Goal: Task Accomplishment & Management: Use online tool/utility

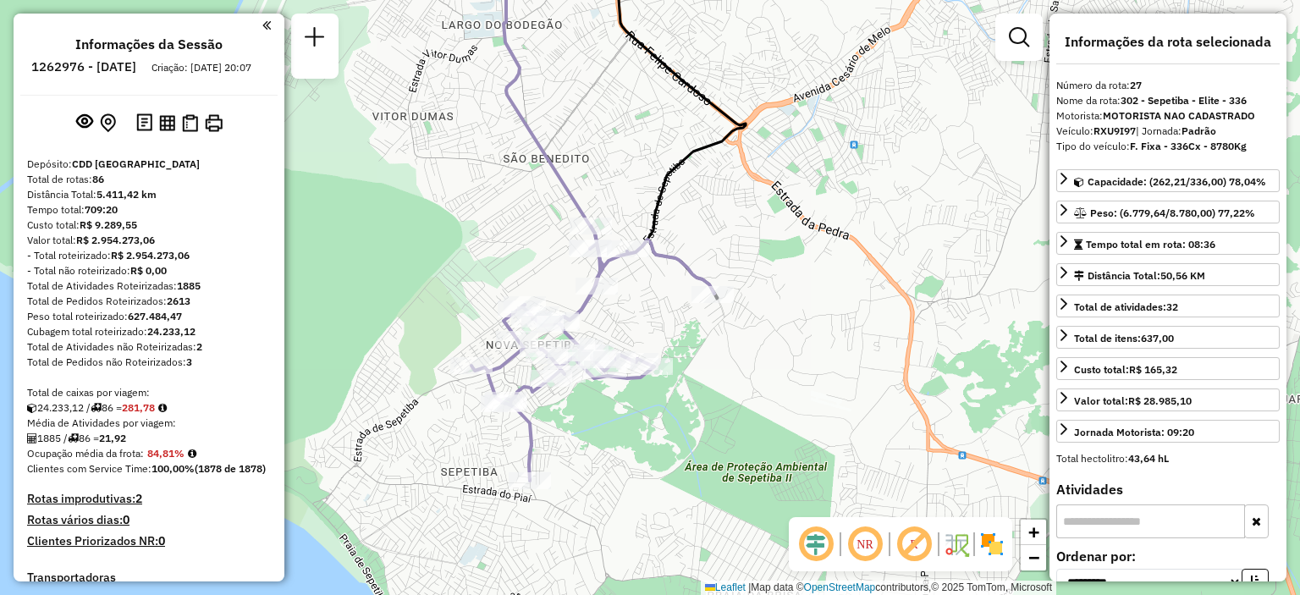
select select "**********"
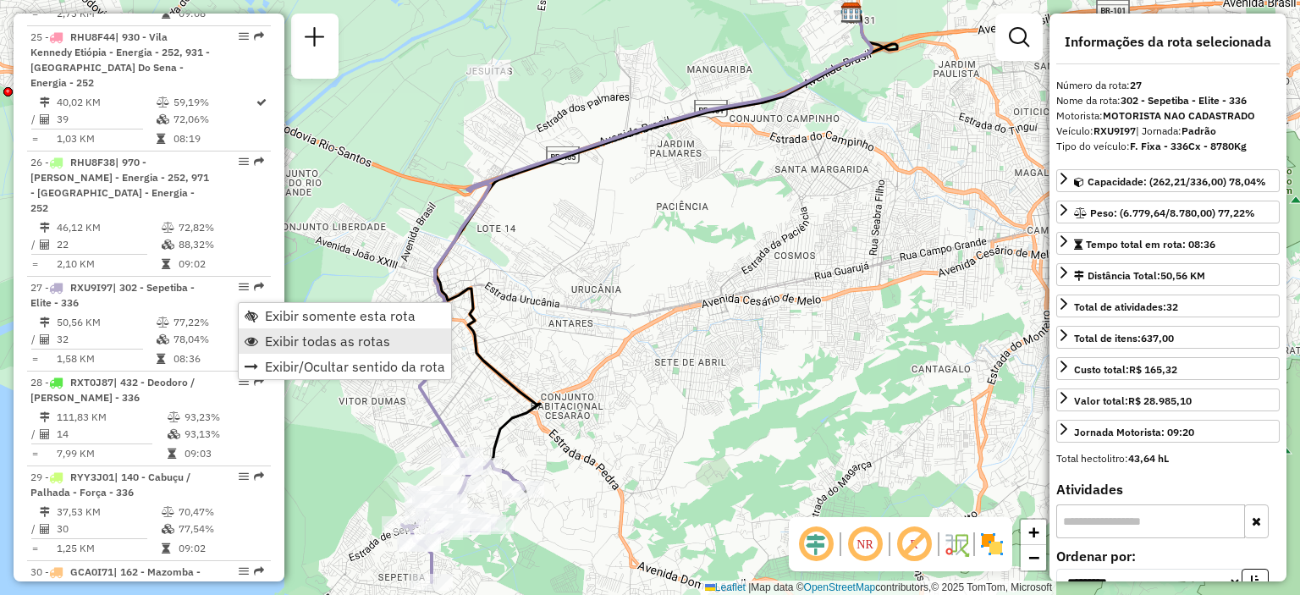
click at [286, 336] on span "Exibir todas as rotas" at bounding box center [327, 341] width 125 height 14
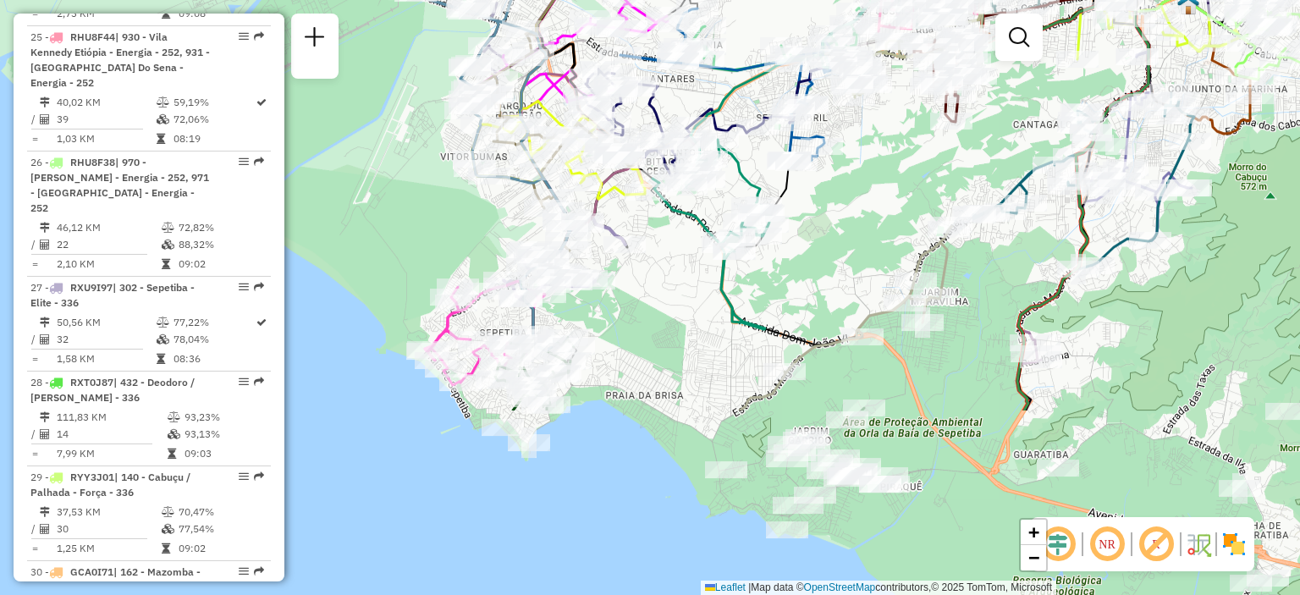
drag, startPoint x: 529, startPoint y: 466, endPoint x: 640, endPoint y: 192, distance: 295.8
click at [640, 192] on div "Rota 55 - Placa JBQ0J61 03613447 - [PERSON_NAME] Janela de atendimento Grade de…" at bounding box center [650, 297] width 1300 height 595
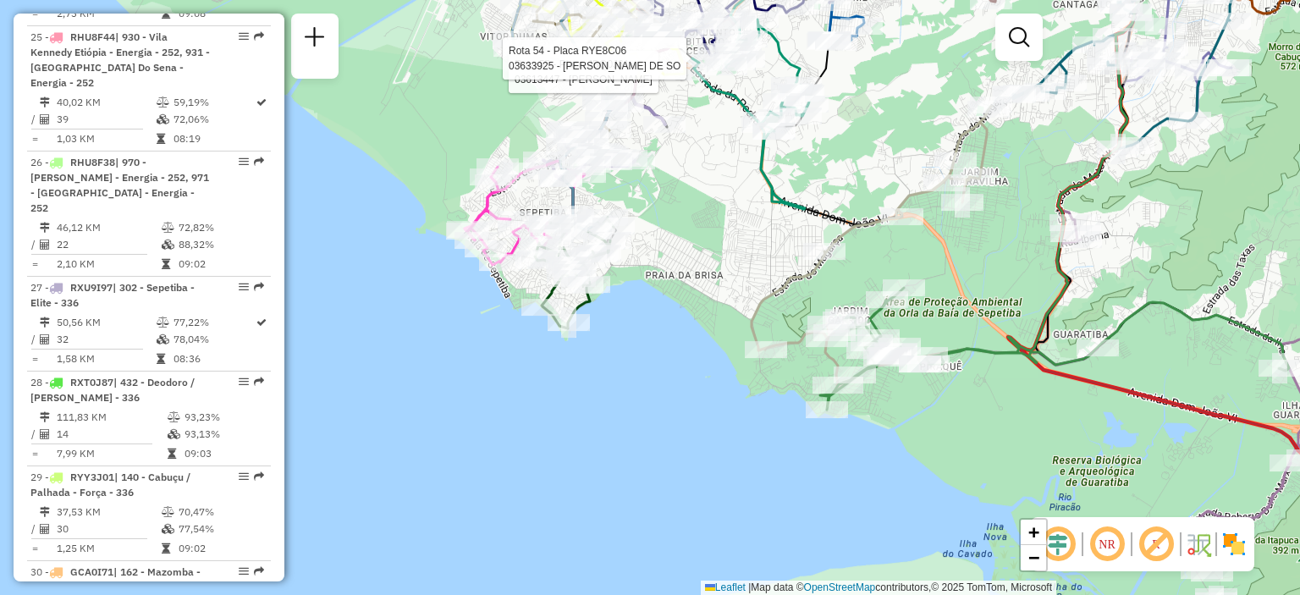
drag, startPoint x: 554, startPoint y: 439, endPoint x: 574, endPoint y: 382, distance: 60.8
click at [574, 382] on div "Rota 55 - Placa JBQ0J61 03613447 - [PERSON_NAME] Rota 54 - Placa RYE8C06 036339…" at bounding box center [650, 297] width 1300 height 595
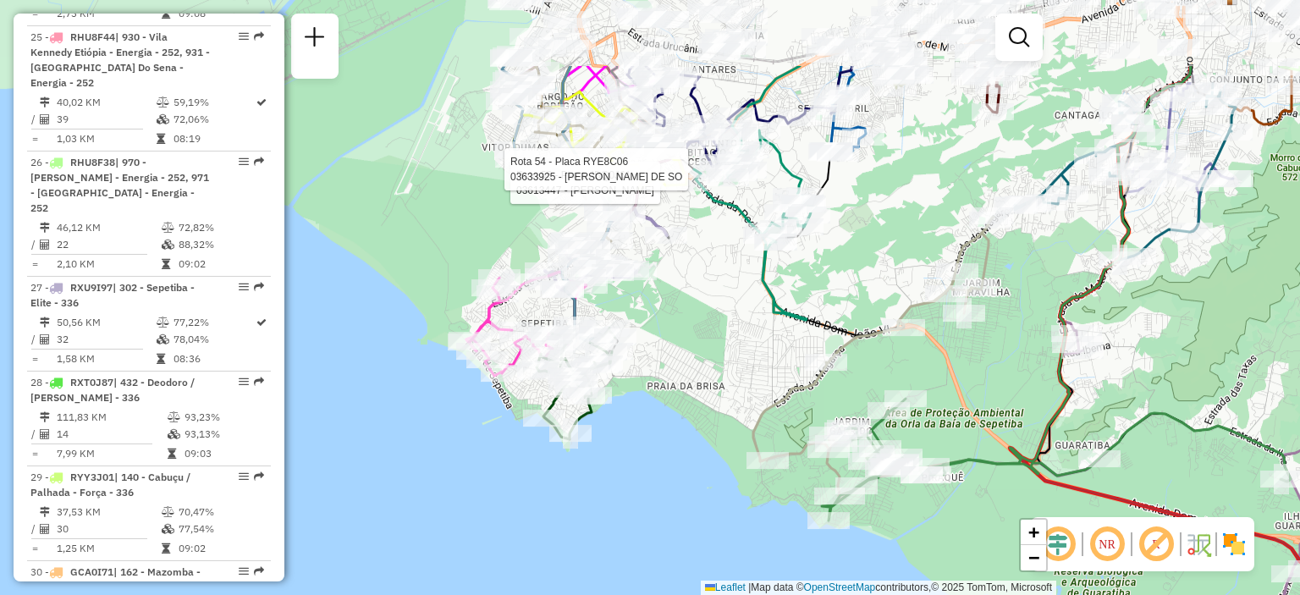
drag, startPoint x: 661, startPoint y: 163, endPoint x: 660, endPoint y: 289, distance: 125.3
click at [660, 289] on div "Rota 55 - Placa JBQ0J61 03613447 - [PERSON_NAME] Rota 54 - Placa RYE8C06 036339…" at bounding box center [650, 297] width 1300 height 595
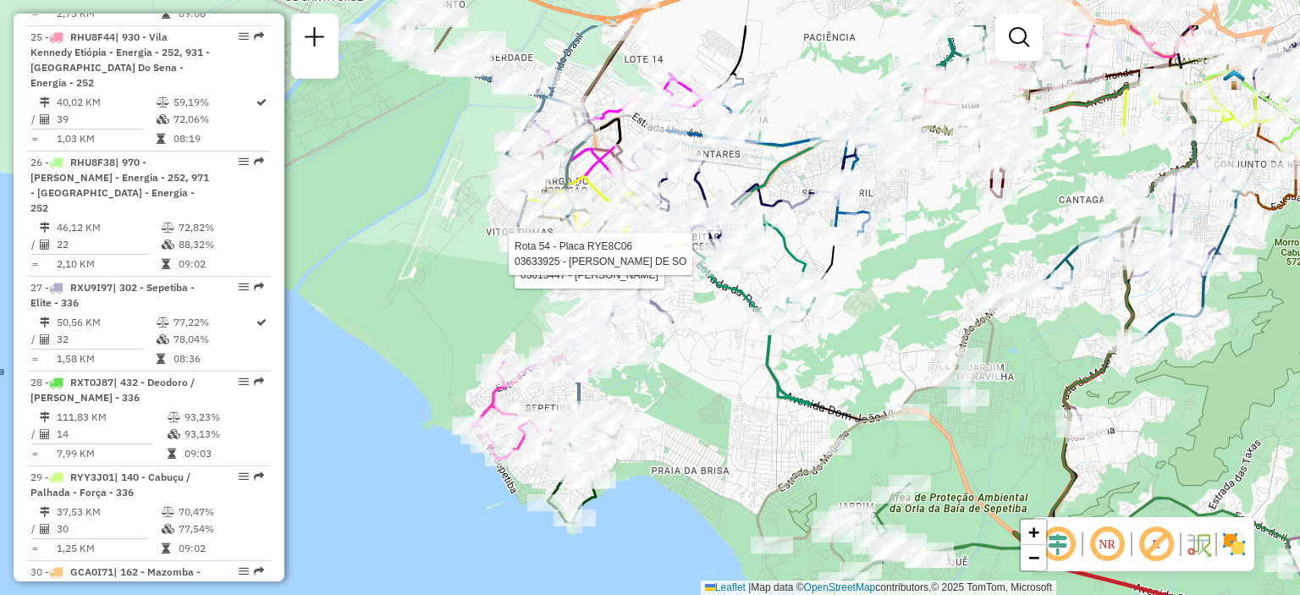
drag, startPoint x: 690, startPoint y: 294, endPoint x: 667, endPoint y: 367, distance: 77.1
click at [692, 388] on div "Rota 55 - Placa JBQ0J61 03613447 - [PERSON_NAME] Rota 54 - Placa RYE8C06 036339…" at bounding box center [650, 297] width 1300 height 595
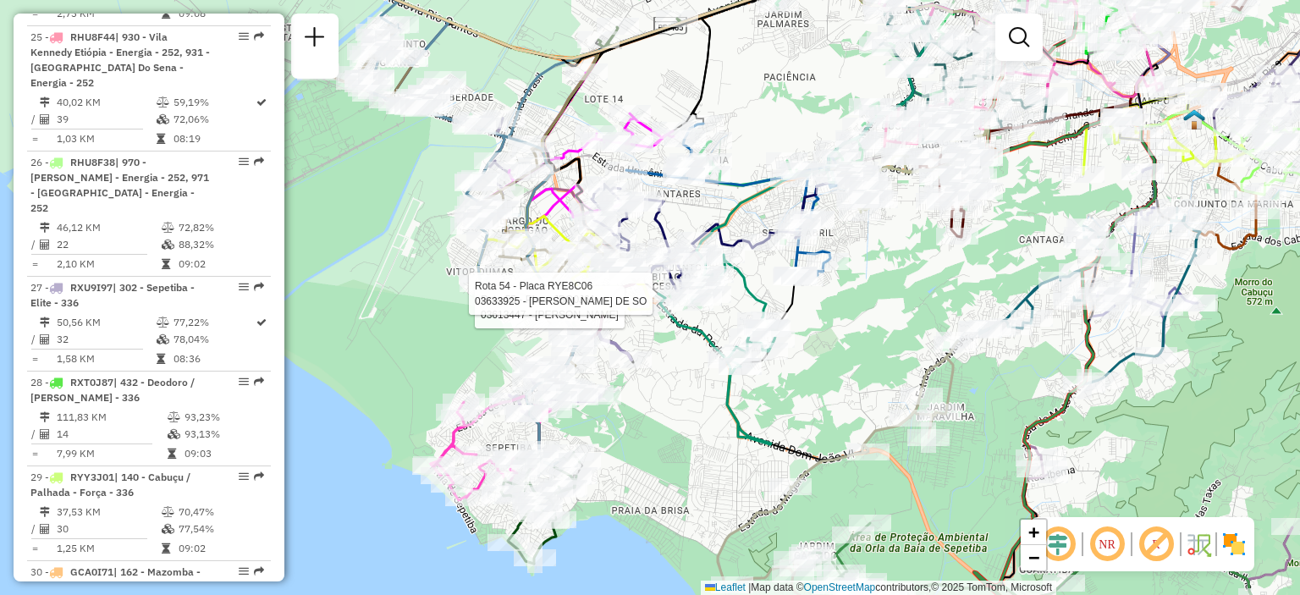
drag, startPoint x: 704, startPoint y: 383, endPoint x: 667, endPoint y: 412, distance: 47.6
click at [667, 412] on div "Rota 55 - Placa JBQ0J61 03613447 - [PERSON_NAME] Rota 54 - Placa RYE8C06 036339…" at bounding box center [650, 297] width 1300 height 595
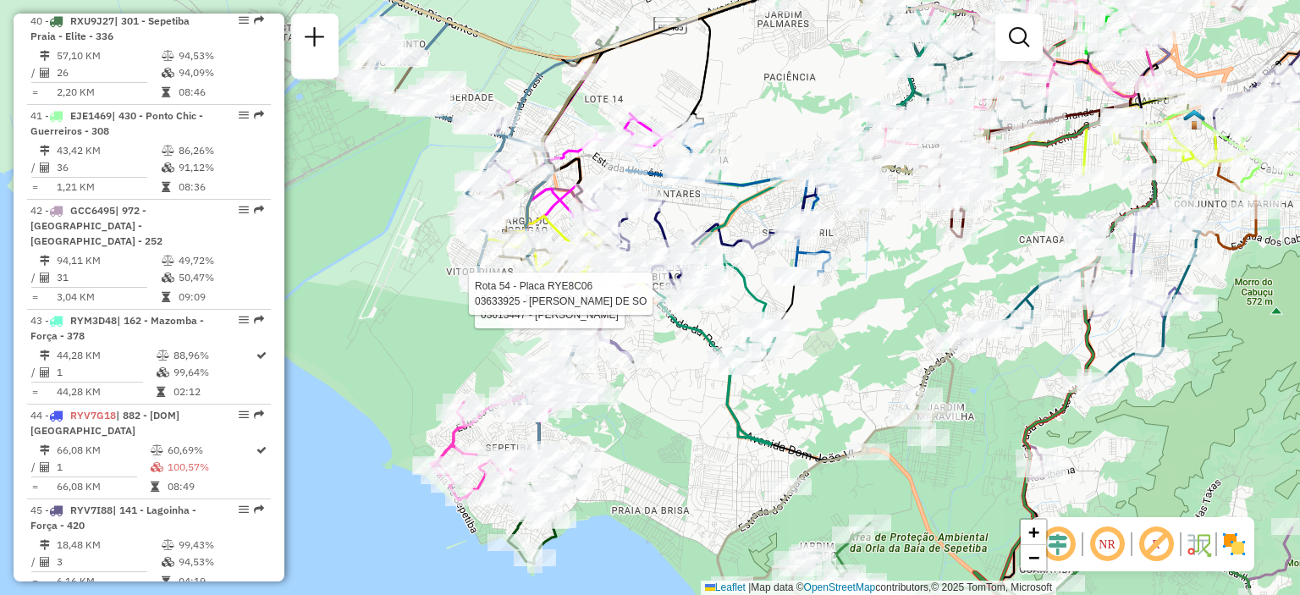
scroll to position [8261, 0]
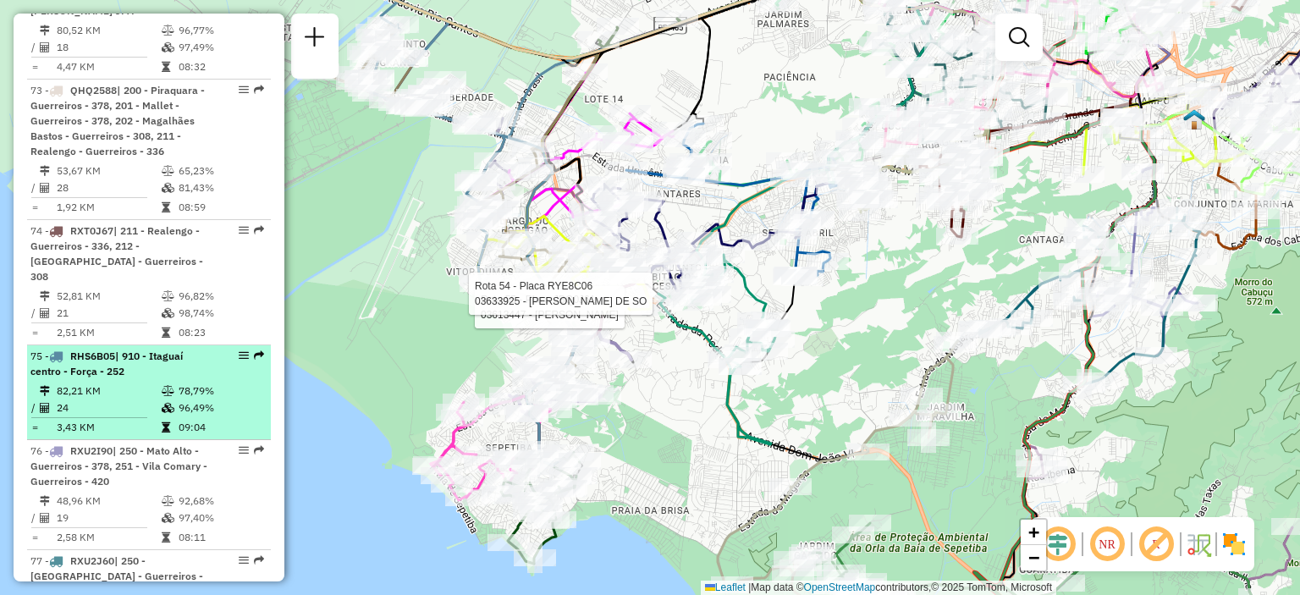
click at [135, 383] on td "82,21 KM" at bounding box center [108, 391] width 105 height 17
select select "**********"
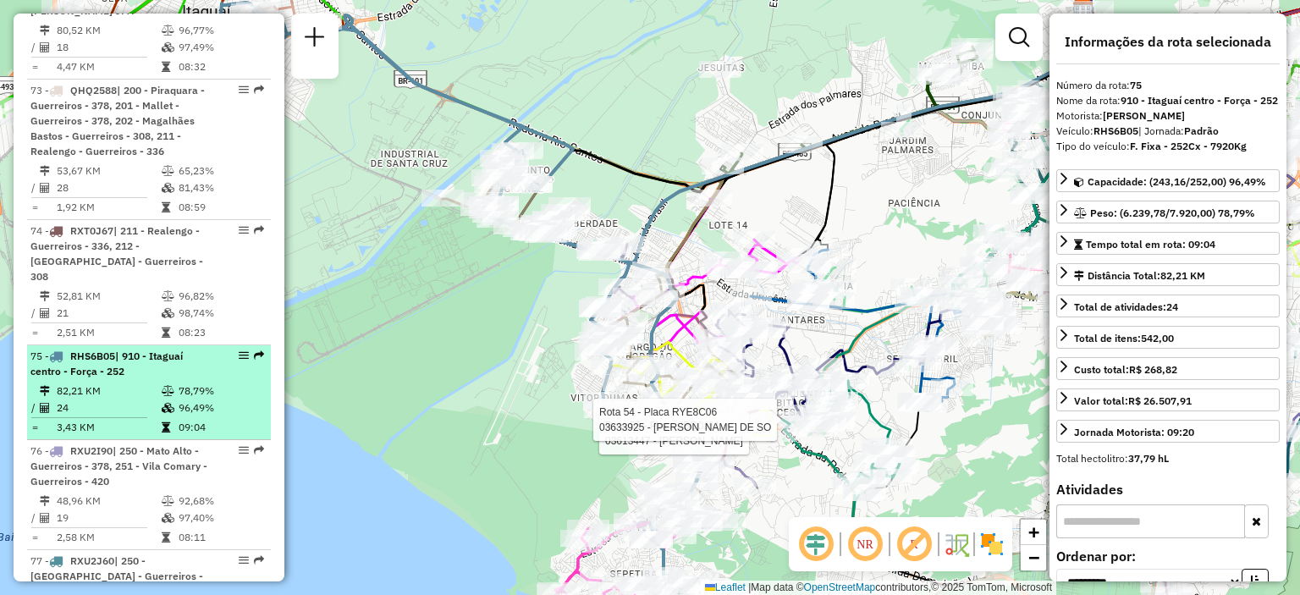
drag, startPoint x: 149, startPoint y: 317, endPoint x: 131, endPoint y: 328, distance: 20.9
click at [105, 383] on td "82,21 KM" at bounding box center [108, 391] width 105 height 17
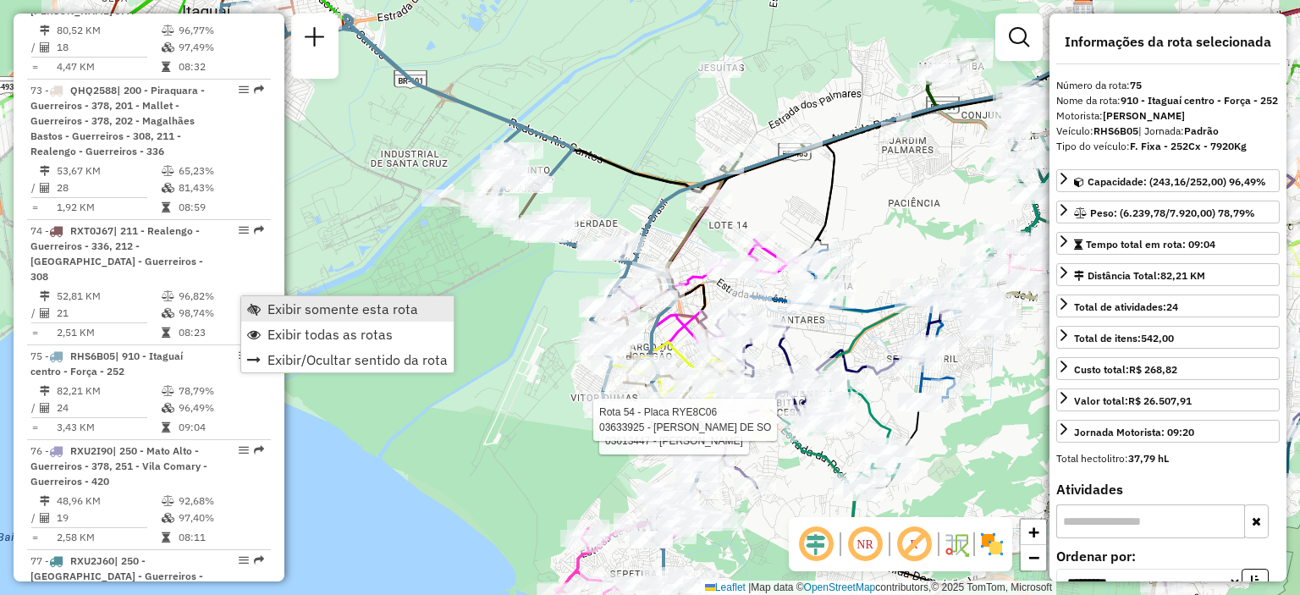
click at [284, 314] on span "Exibir somente esta rota" at bounding box center [342, 309] width 151 height 14
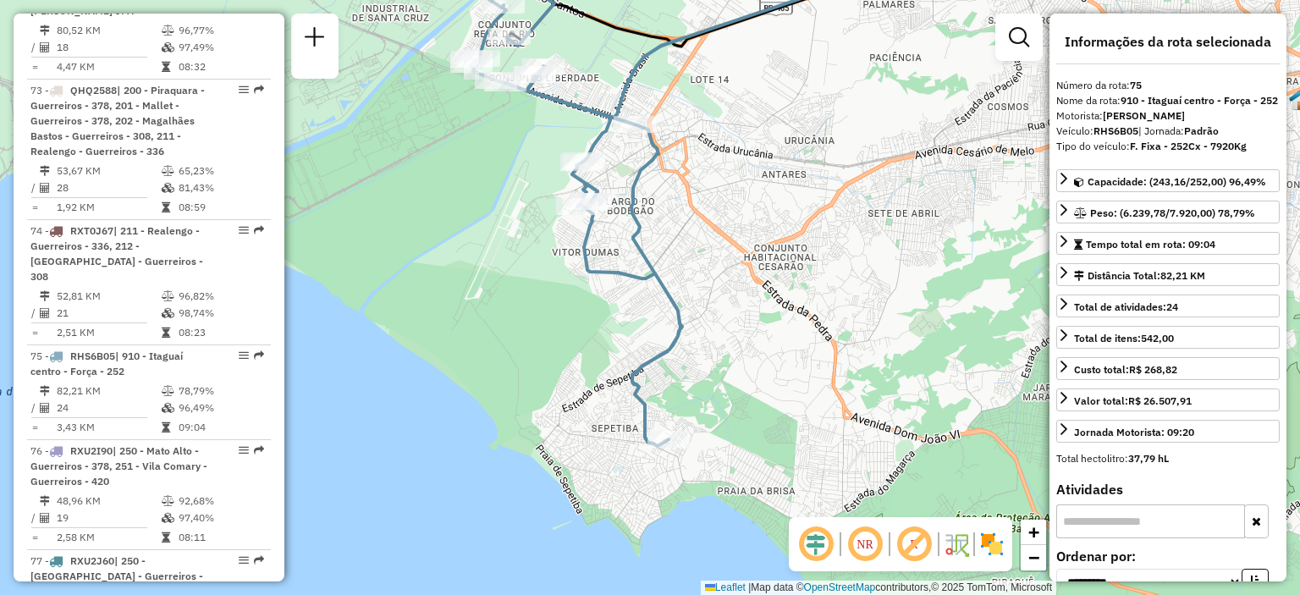
drag, startPoint x: 738, startPoint y: 380, endPoint x: 717, endPoint y: 241, distance: 140.4
click at [716, 240] on div "Janela de atendimento Grade de atendimento Capacidade Transportadoras Veículos …" at bounding box center [650, 297] width 1300 height 595
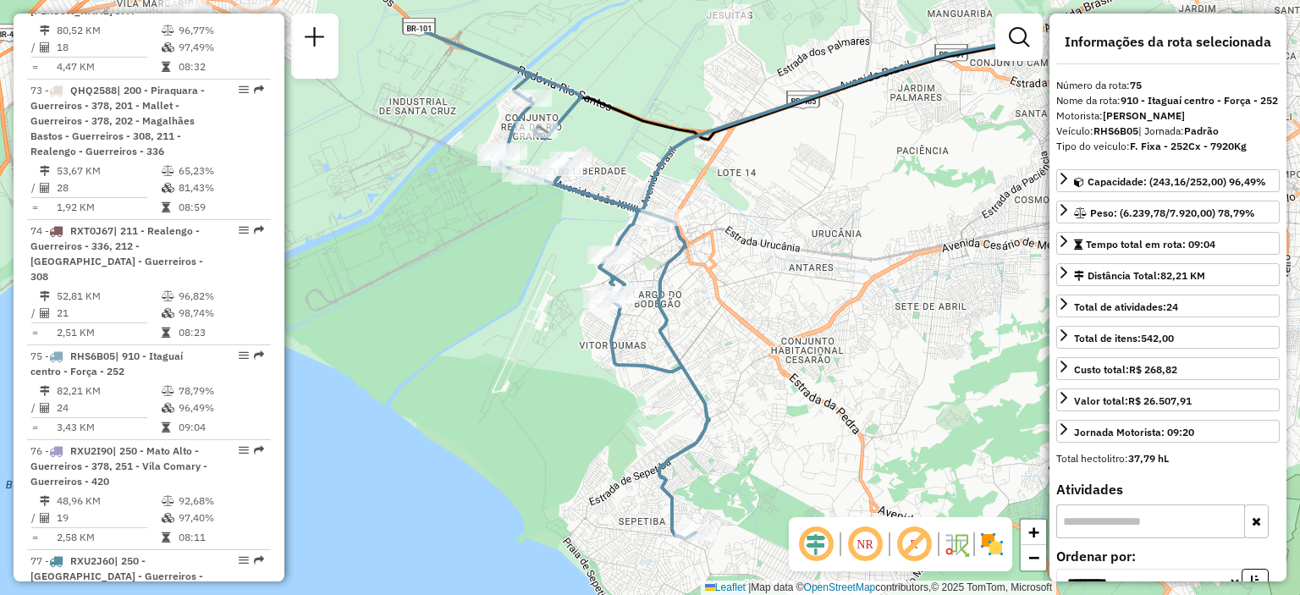
drag, startPoint x: 719, startPoint y: 255, endPoint x: 761, endPoint y: 350, distance: 103.8
click at [761, 350] on div "Janela de atendimento Grade de atendimento Capacidade Transportadoras Veículos …" at bounding box center [650, 297] width 1300 height 595
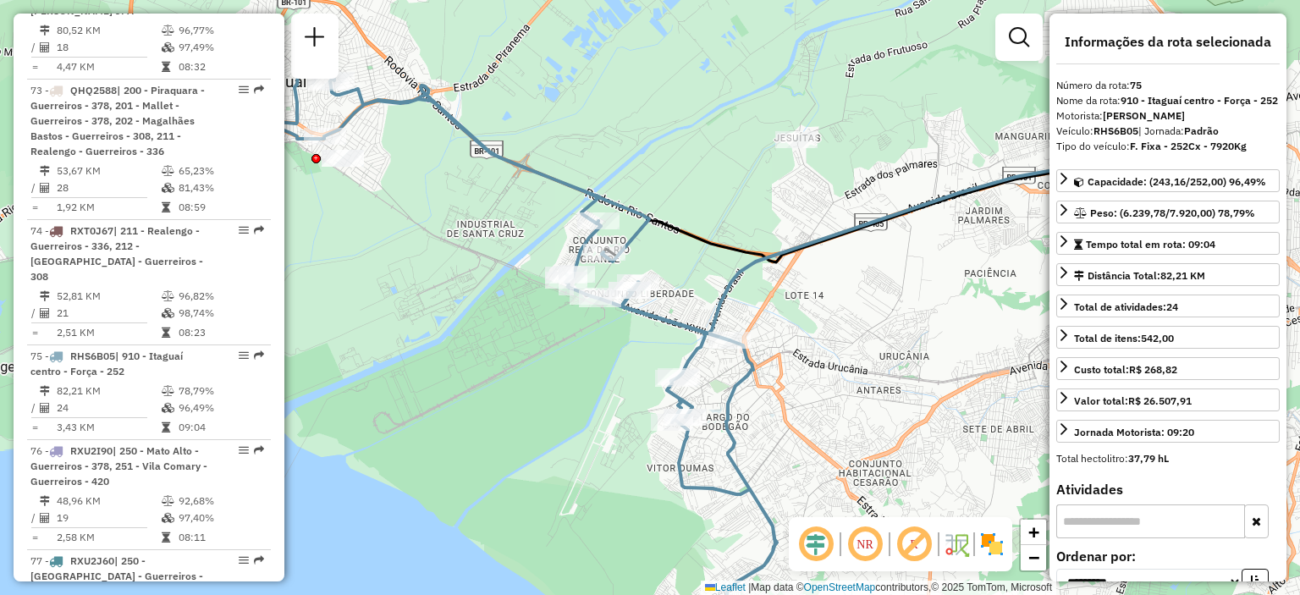
drag, startPoint x: 444, startPoint y: 154, endPoint x: 494, endPoint y: 263, distance: 120.4
click at [494, 263] on div "Janela de atendimento Grade de atendimento Capacidade Transportadoras Veículos …" at bounding box center [650, 297] width 1300 height 595
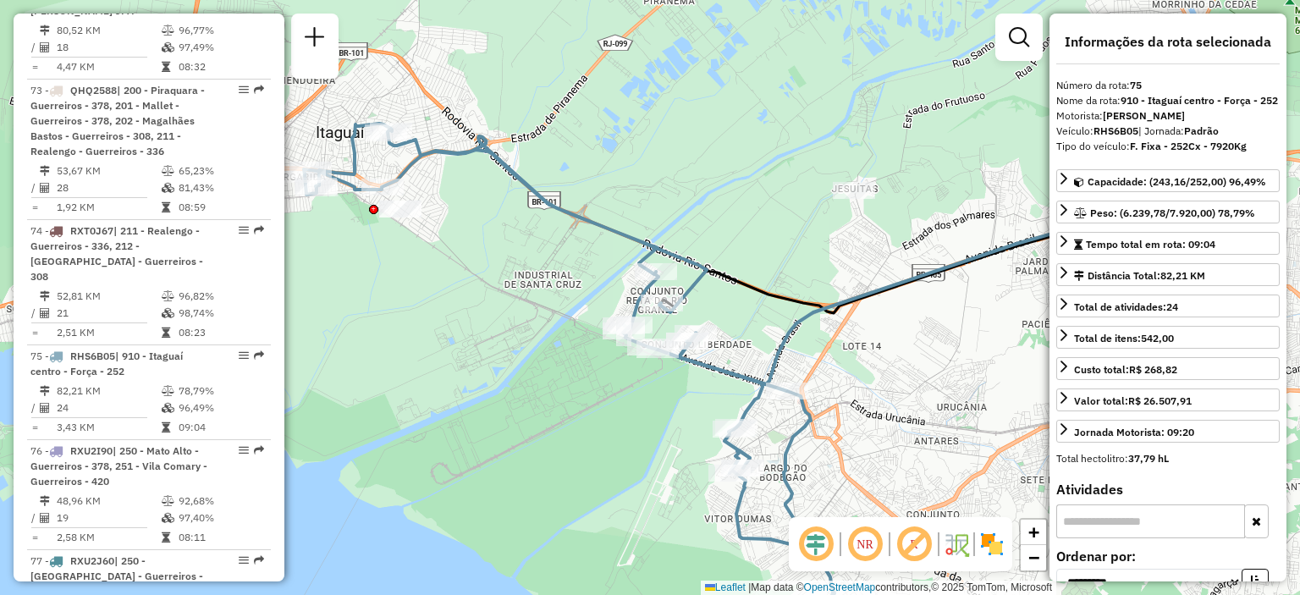
drag, startPoint x: 415, startPoint y: 159, endPoint x: 481, endPoint y: 214, distance: 85.9
click at [479, 214] on div "Janela de atendimento Grade de atendimento Capacidade Transportadoras Veículos …" at bounding box center [650, 297] width 1300 height 595
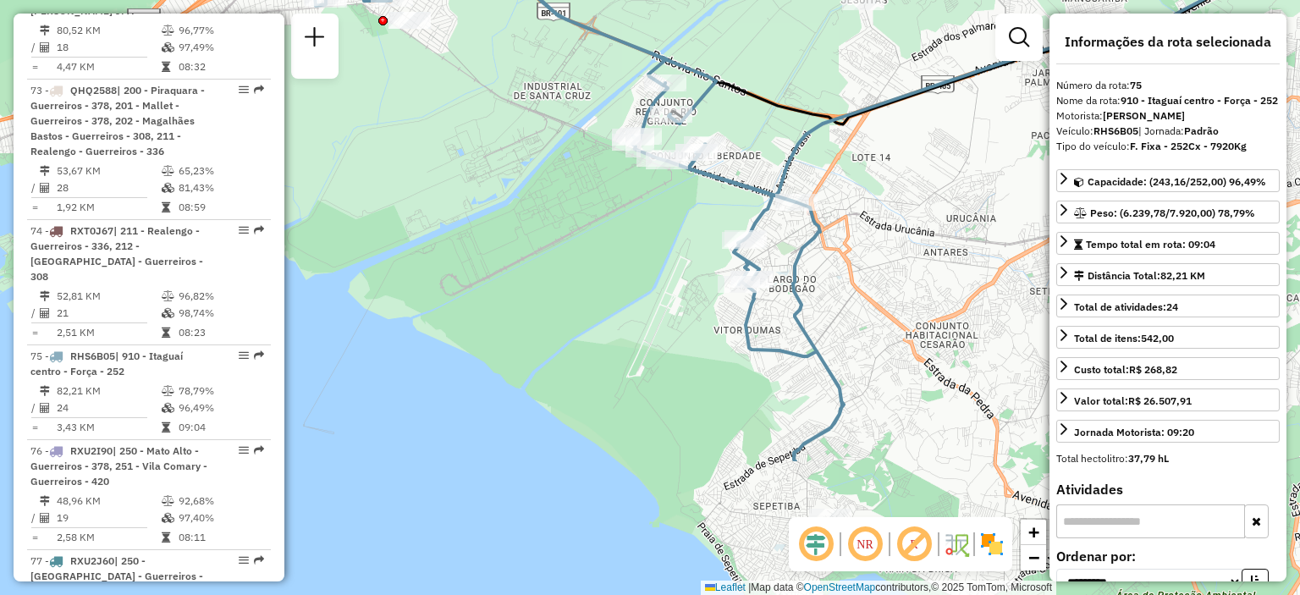
drag, startPoint x: 624, startPoint y: 397, endPoint x: 621, endPoint y: 155, distance: 242.1
click at [621, 155] on div "Janela de atendimento Grade de atendimento Capacidade Transportadoras Veículos …" at bounding box center [650, 297] width 1300 height 595
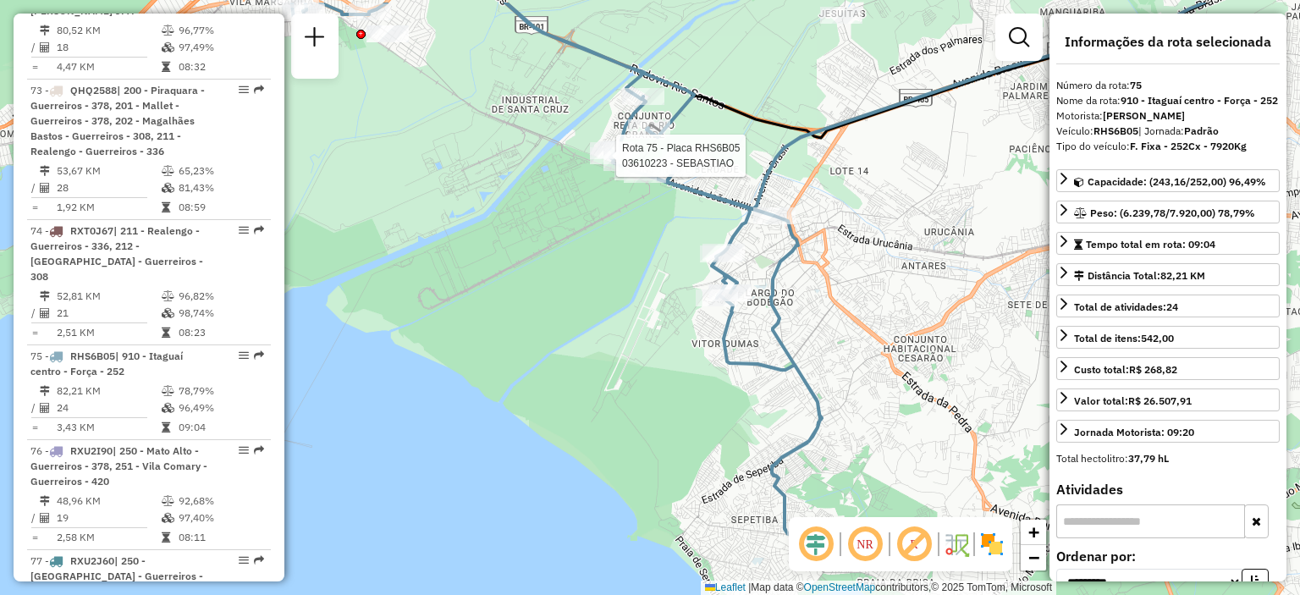
drag, startPoint x: 620, startPoint y: 241, endPoint x: 603, endPoint y: 303, distance: 64.1
click at [603, 303] on div "Rota 75 - Placa RHS6B05 03610223 - SEBASTIAO Janela de atendimento Grade de ate…" at bounding box center [650, 297] width 1300 height 595
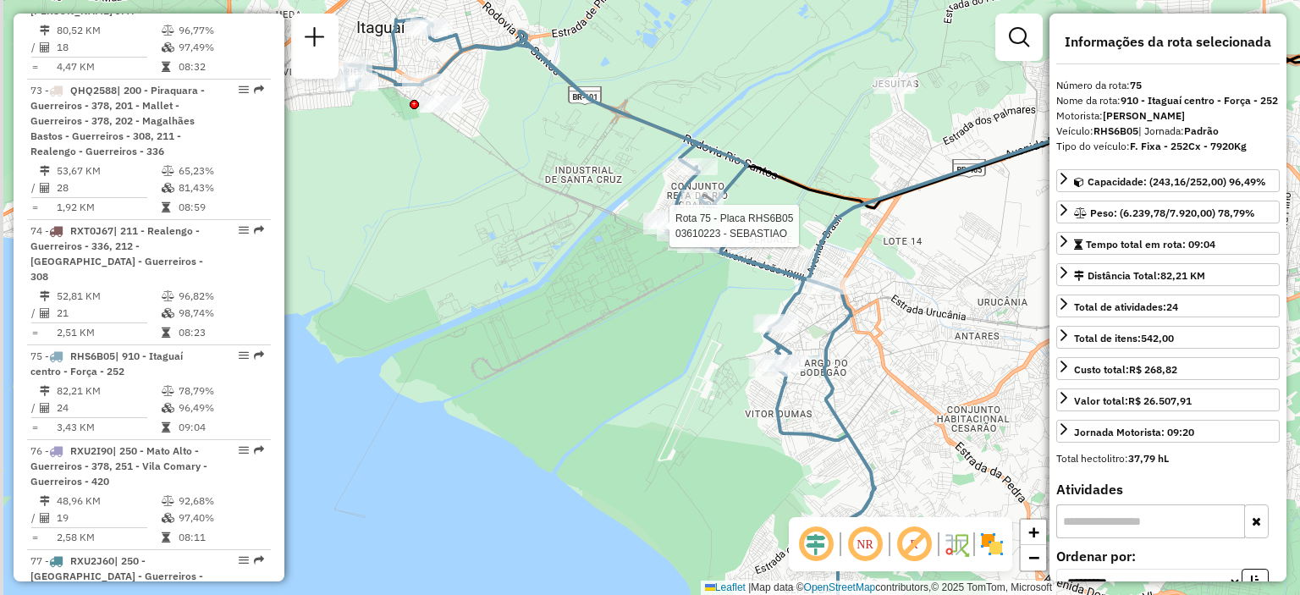
drag, startPoint x: 451, startPoint y: 173, endPoint x: 513, endPoint y: 249, distance: 98.1
click at [513, 249] on div "Rota 75 - Placa RHS6B05 03610223 - SEBASTIAO Janela de atendimento Grade de ate…" at bounding box center [650, 297] width 1300 height 595
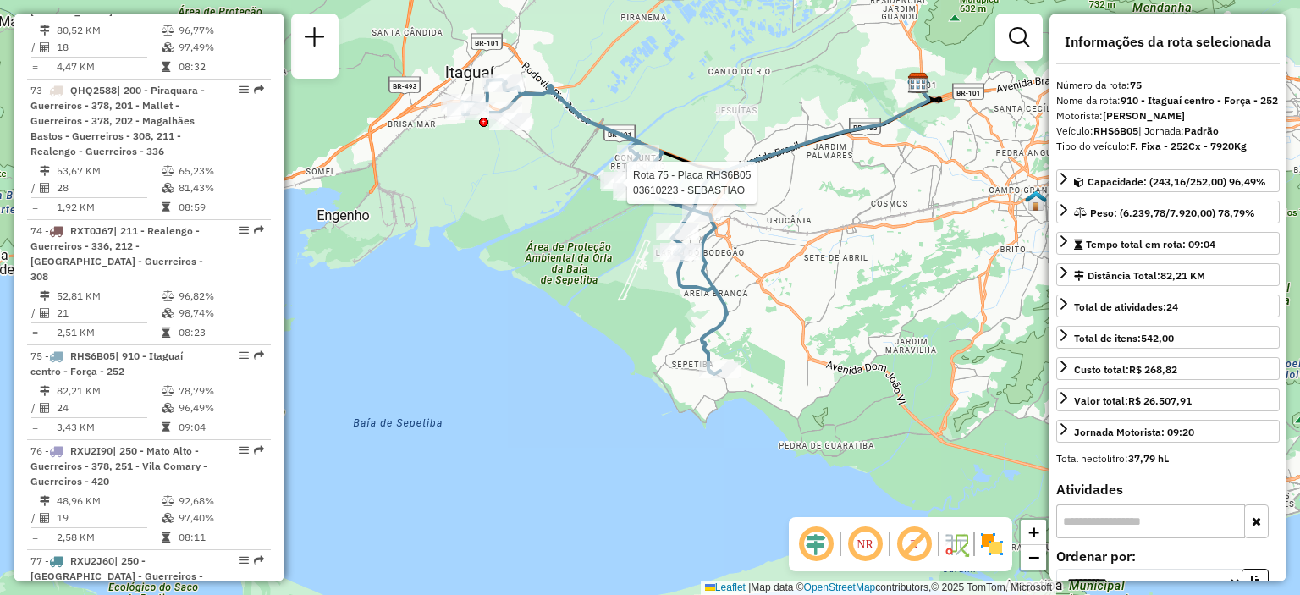
scroll to position [704, 0]
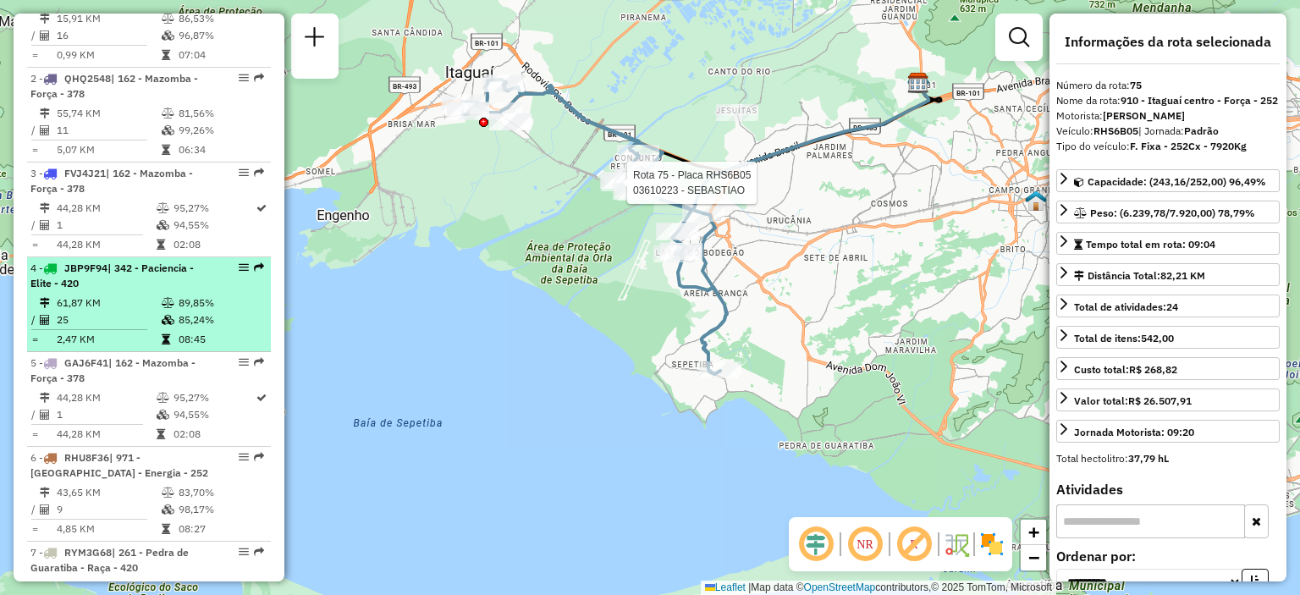
click at [106, 321] on li "4 - JBP9F94 | 342 - Paciencia - Elite - 420 61,87 KM 89,85% / 25 85,24% = 2,47 …" at bounding box center [149, 304] width 244 height 95
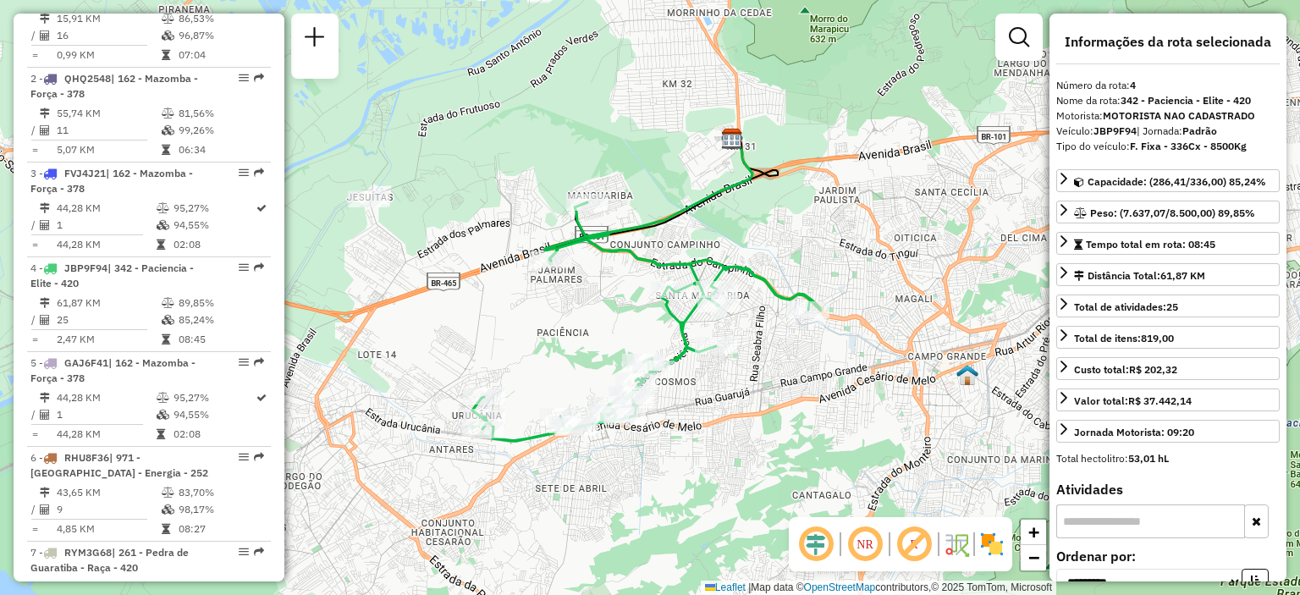
drag, startPoint x: 507, startPoint y: 328, endPoint x: 504, endPoint y: 319, distance: 9.9
click at [504, 319] on div "Janela de atendimento Grade de atendimento Capacidade Transportadoras Veículos …" at bounding box center [650, 297] width 1300 height 595
click at [993, 548] on img at bounding box center [991, 544] width 27 height 27
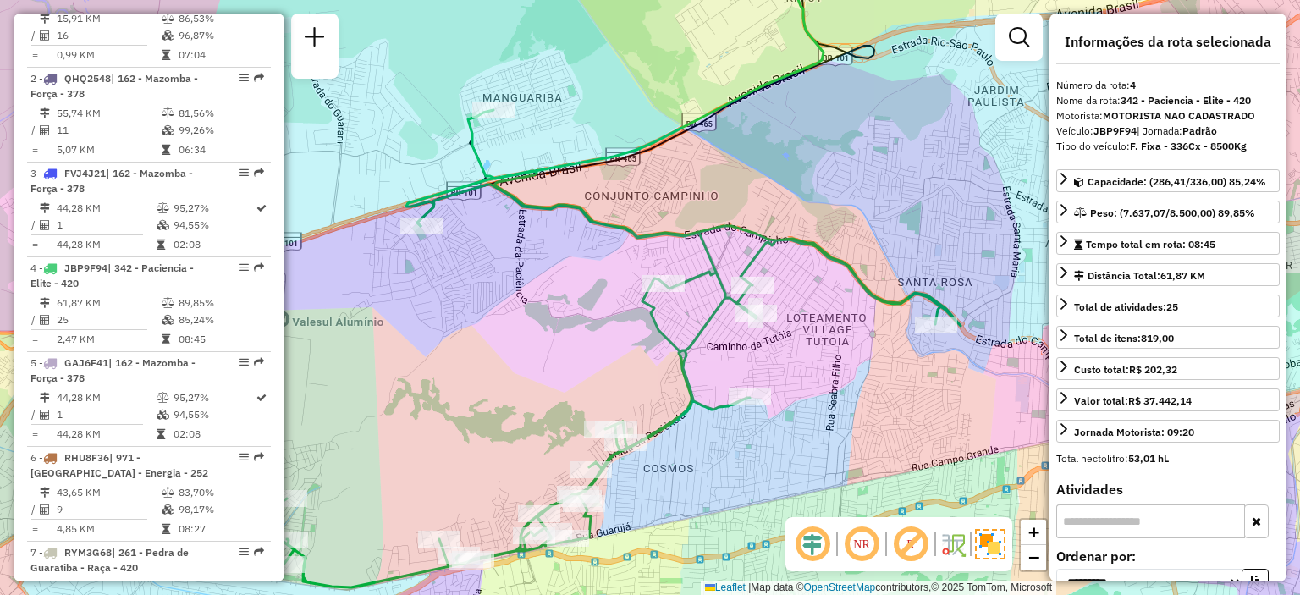
drag, startPoint x: 606, startPoint y: 399, endPoint x: 521, endPoint y: 444, distance: 96.5
click at [521, 446] on div "Janela de atendimento Grade de atendimento Capacidade Transportadoras Veículos …" at bounding box center [650, 297] width 1300 height 595
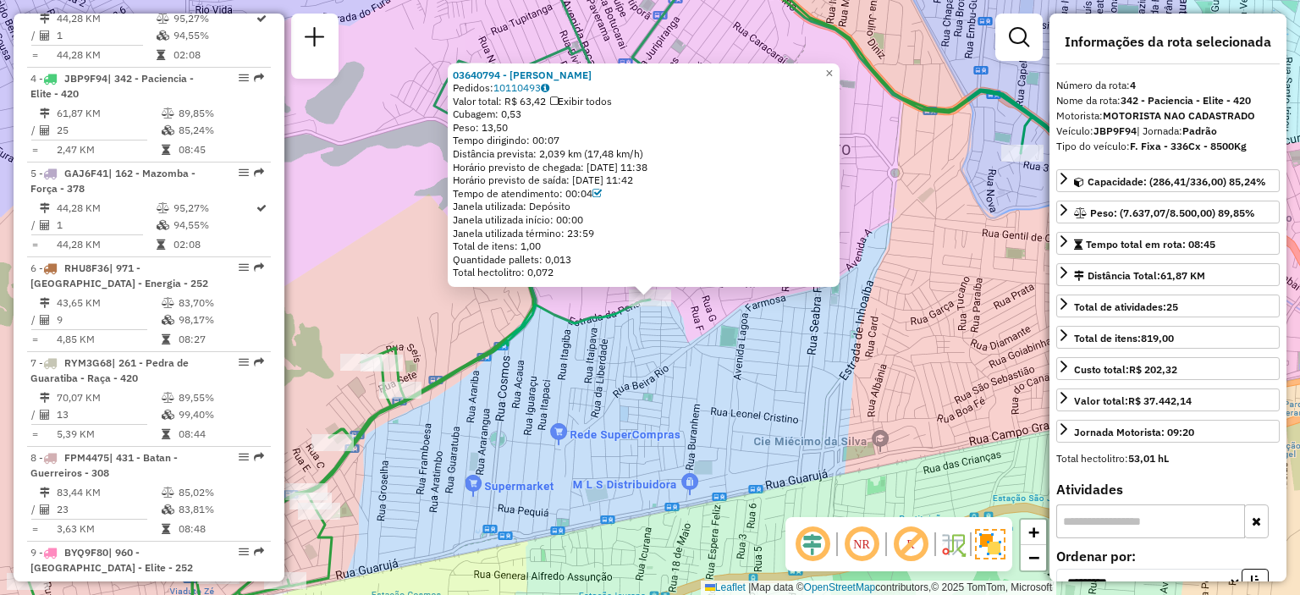
scroll to position [978, 0]
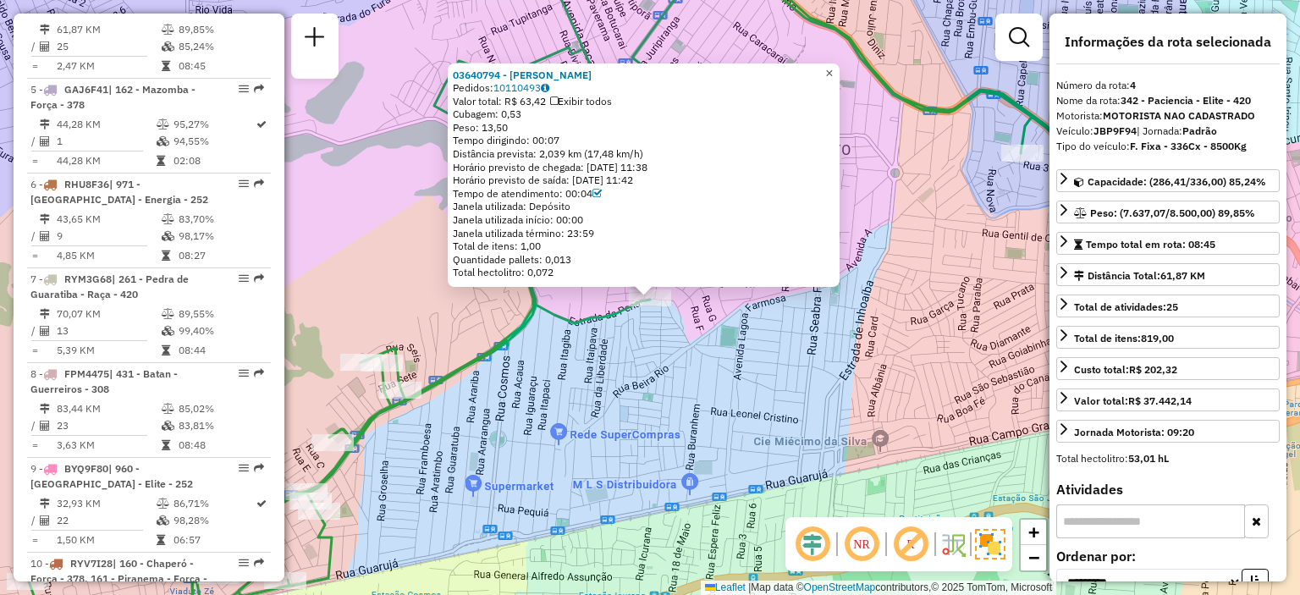
click at [833, 70] on span "×" at bounding box center [829, 72] width 8 height 14
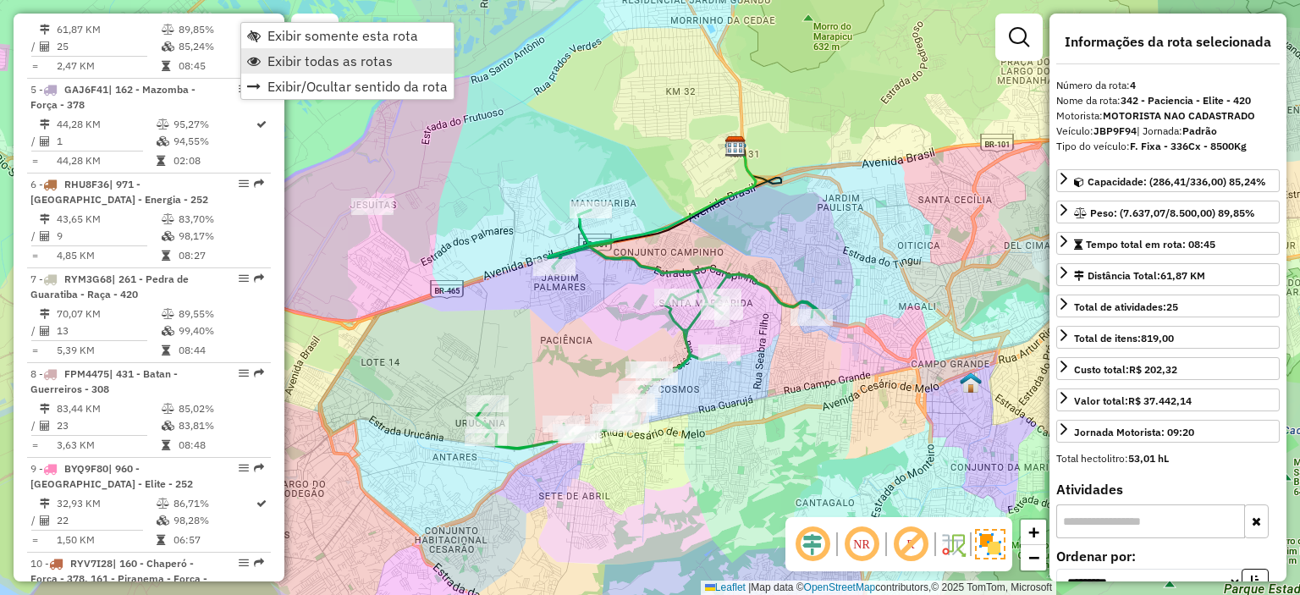
click at [306, 60] on span "Exibir todas as rotas" at bounding box center [329, 61] width 125 height 14
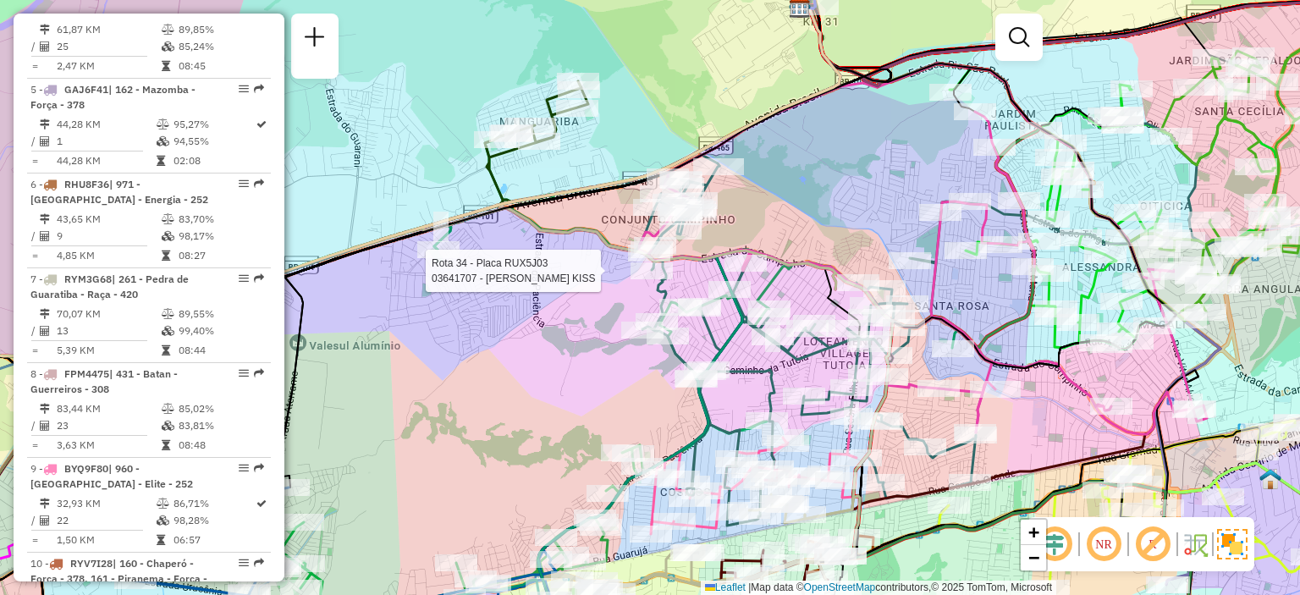
select select "**********"
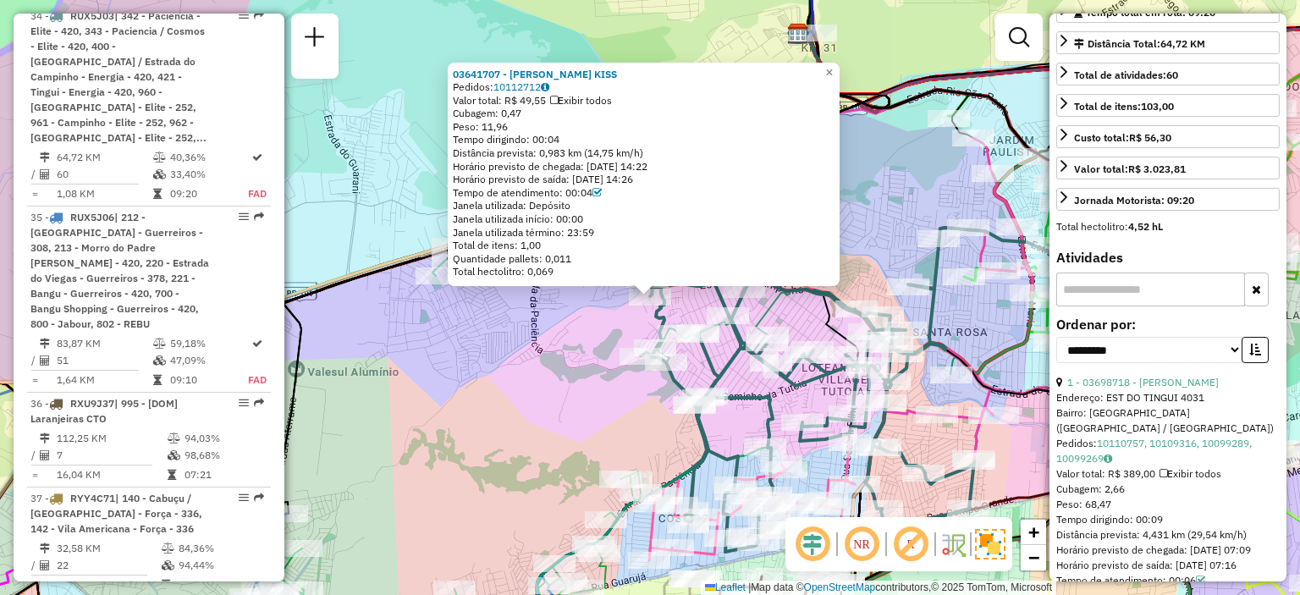
scroll to position [0, 0]
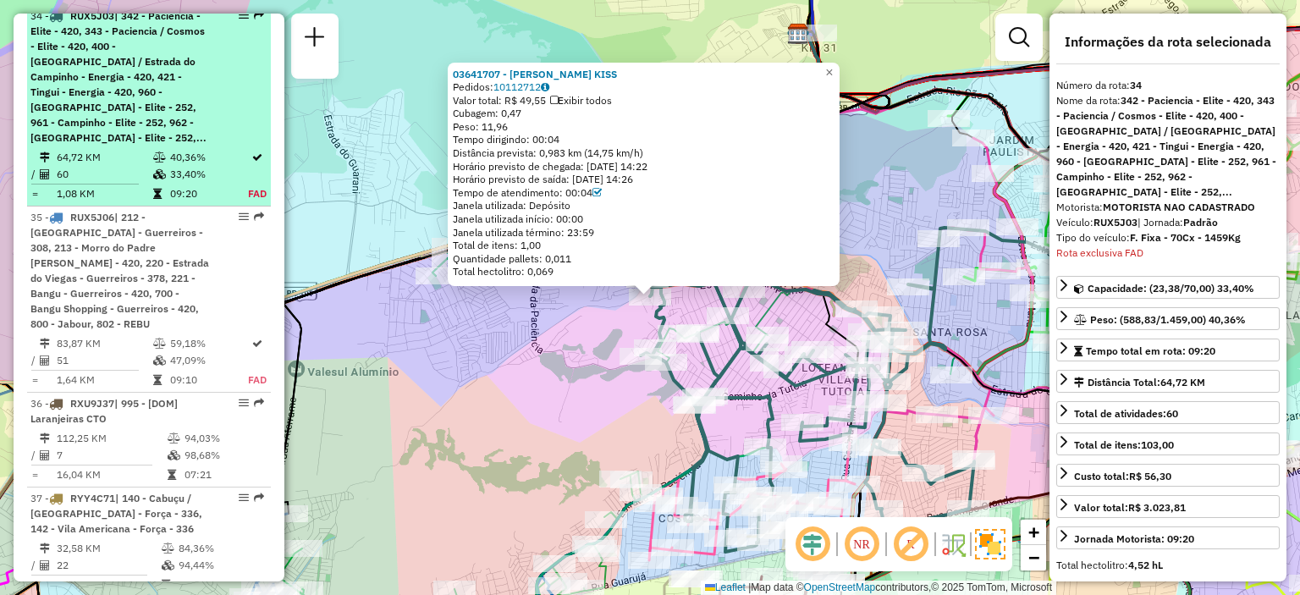
click at [135, 132] on span "| 342 - Paciencia - Elite - 420, 343 - Paciencia / Cosmos - Elite - 420, 400 - …" at bounding box center [118, 76] width 176 height 135
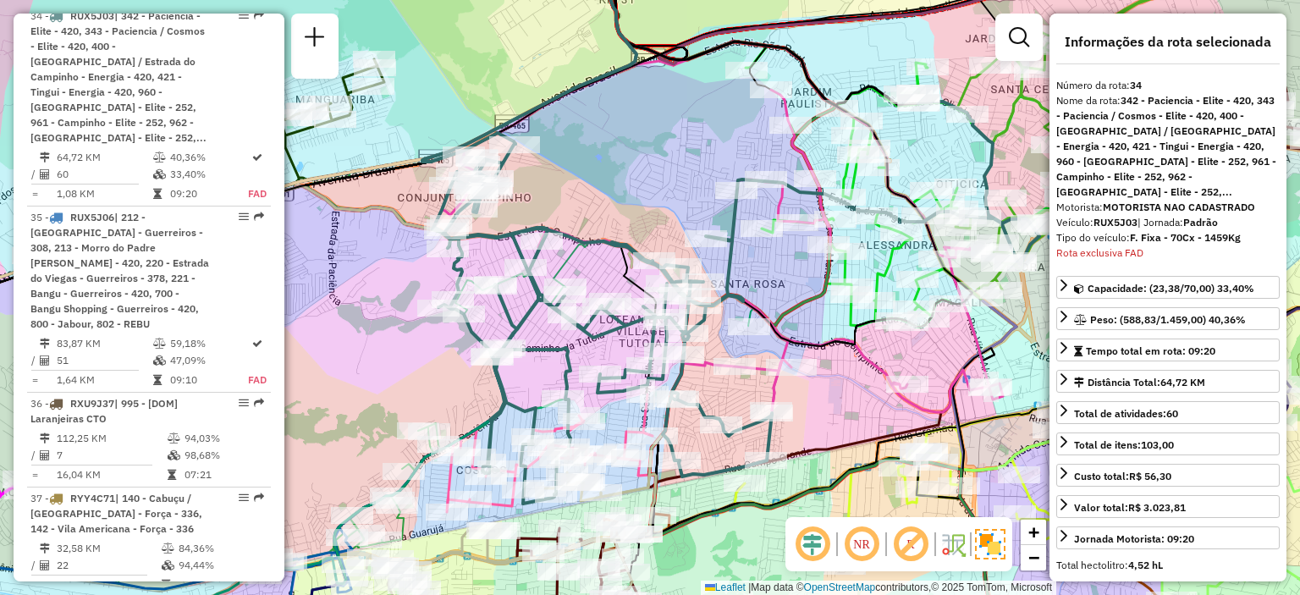
drag, startPoint x: 349, startPoint y: 412, endPoint x: 433, endPoint y: 351, distance: 103.6
click at [432, 355] on div "Janela de atendimento Grade de atendimento Capacidade Transportadoras Veículos …" at bounding box center [650, 297] width 1300 height 595
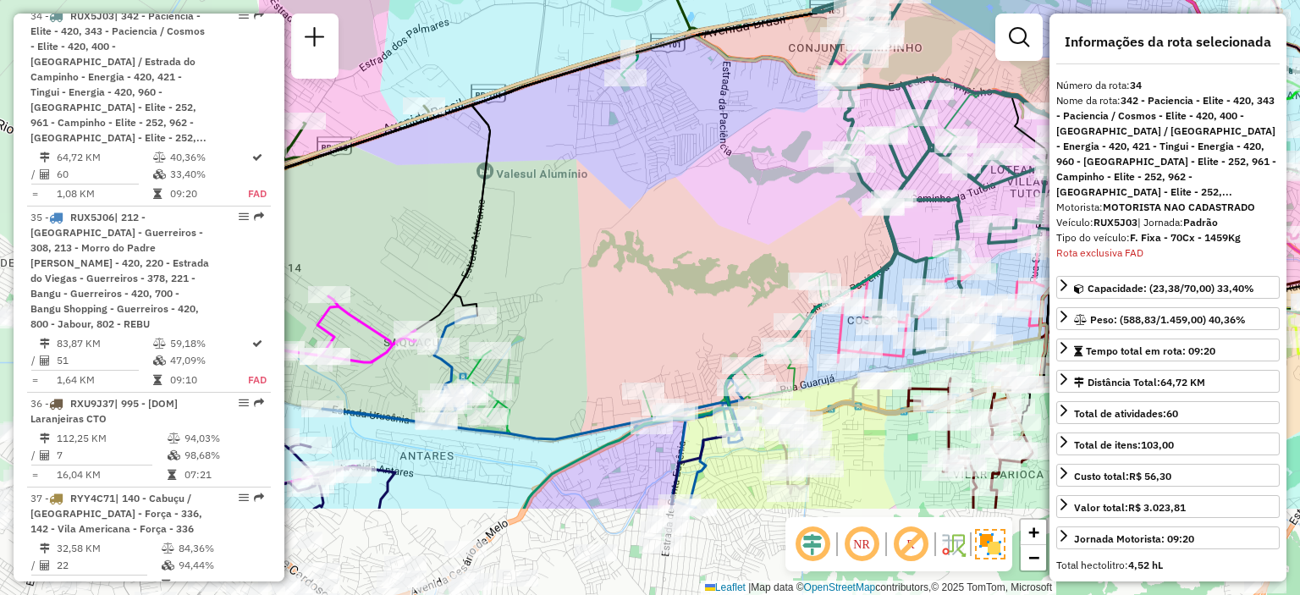
drag, startPoint x: 444, startPoint y: 354, endPoint x: 898, endPoint y: 176, distance: 488.0
click at [907, 173] on div "Janela de atendimento Grade de atendimento Capacidade Transportadoras Veículos …" at bounding box center [650, 297] width 1300 height 595
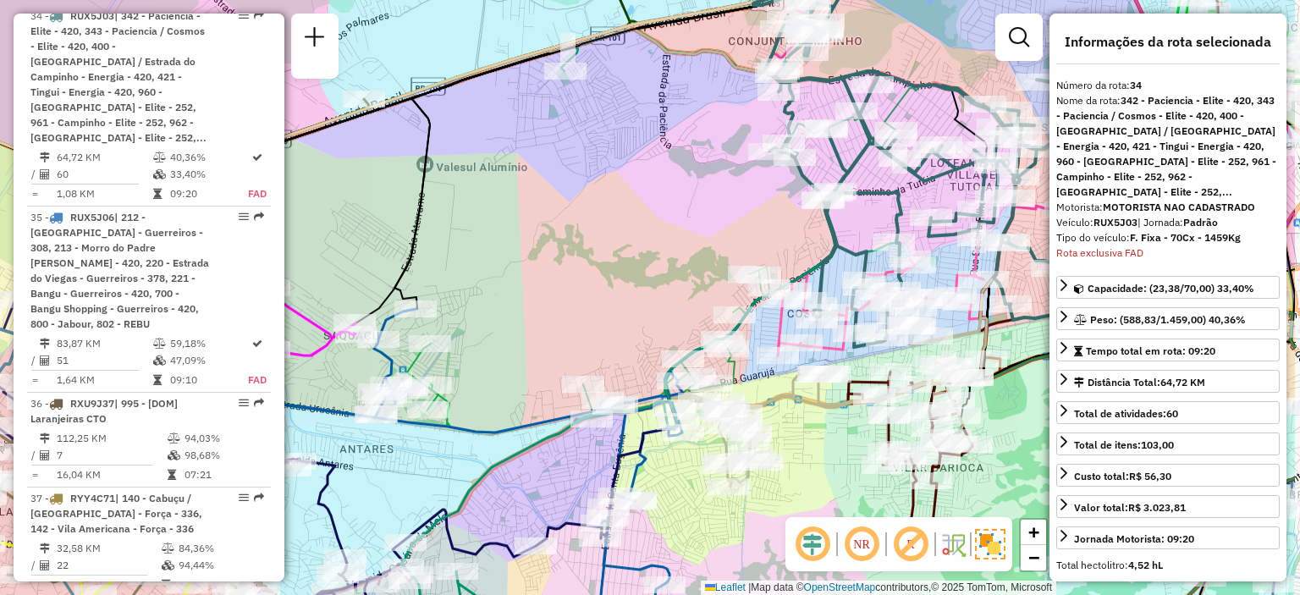
drag, startPoint x: 683, startPoint y: 309, endPoint x: 548, endPoint y: 337, distance: 137.4
click at [548, 337] on div "Janela de atendimento Grade de atendimento Capacidade Transportadoras Veículos …" at bounding box center [650, 297] width 1300 height 595
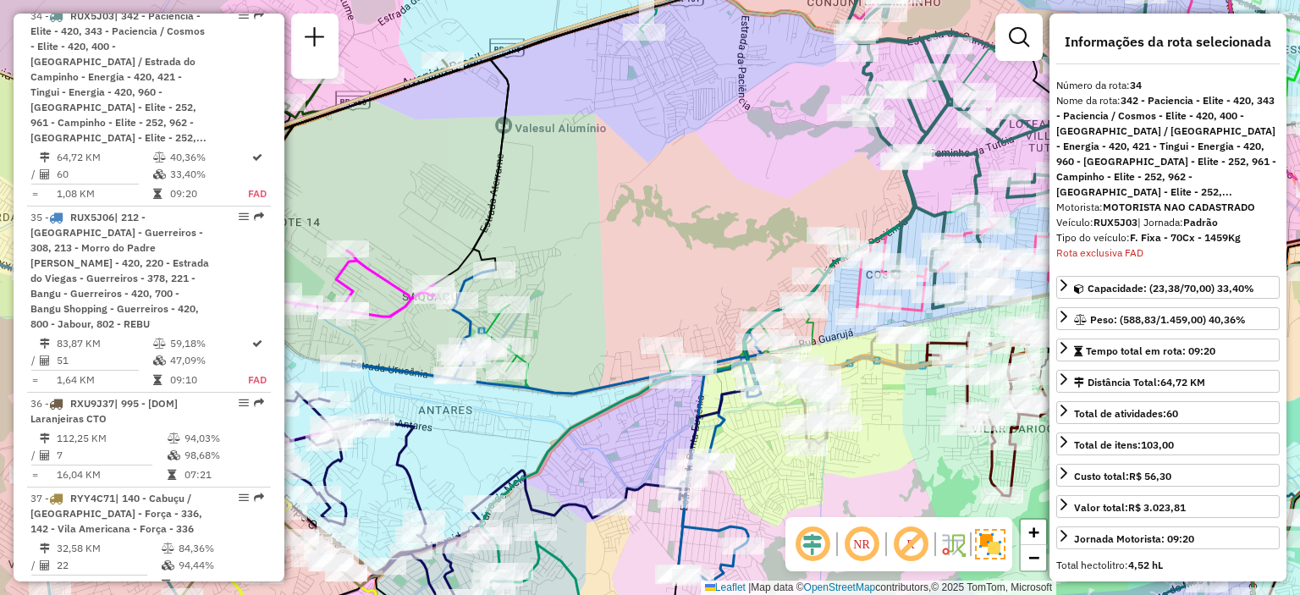
drag, startPoint x: 540, startPoint y: 355, endPoint x: 535, endPoint y: 306, distance: 48.5
click at [598, 325] on div "Janela de atendimento Grade de atendimento Capacidade Transportadoras Veículos …" at bounding box center [650, 297] width 1300 height 595
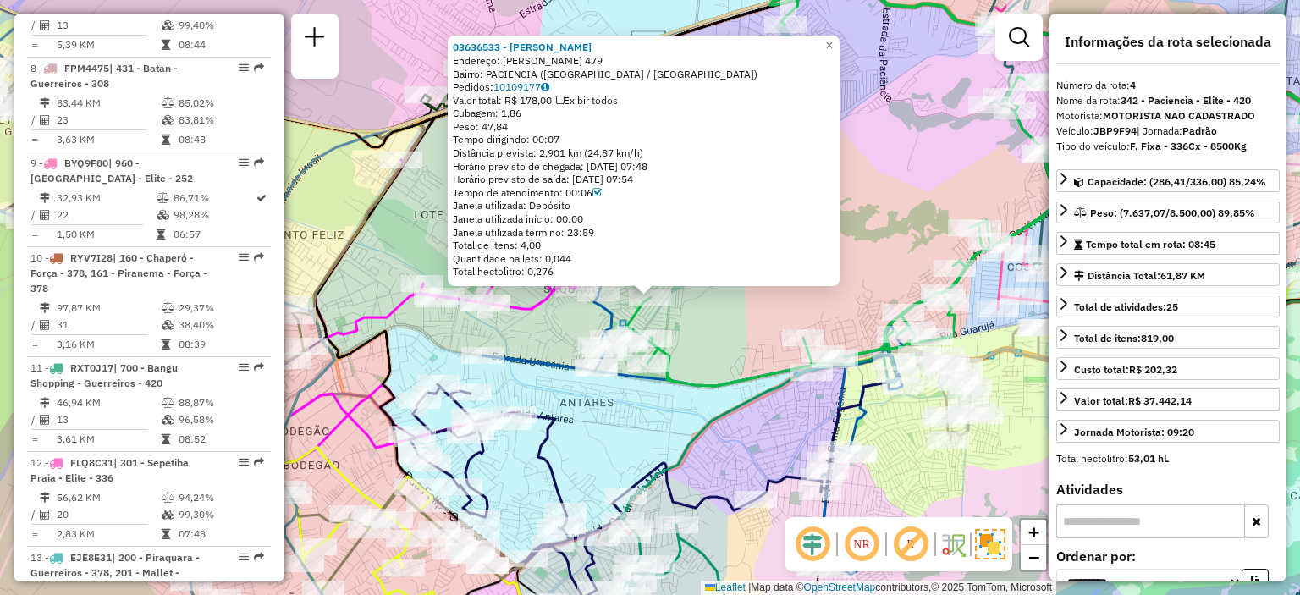
scroll to position [978, 0]
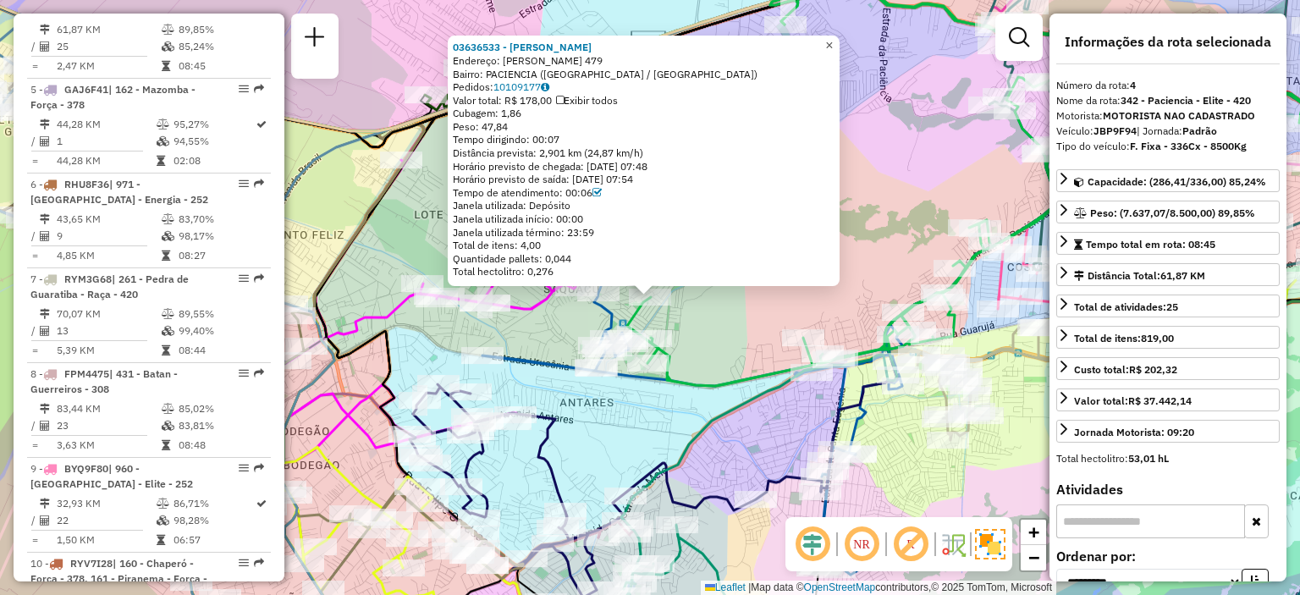
click at [833, 41] on span "×" at bounding box center [829, 45] width 8 height 14
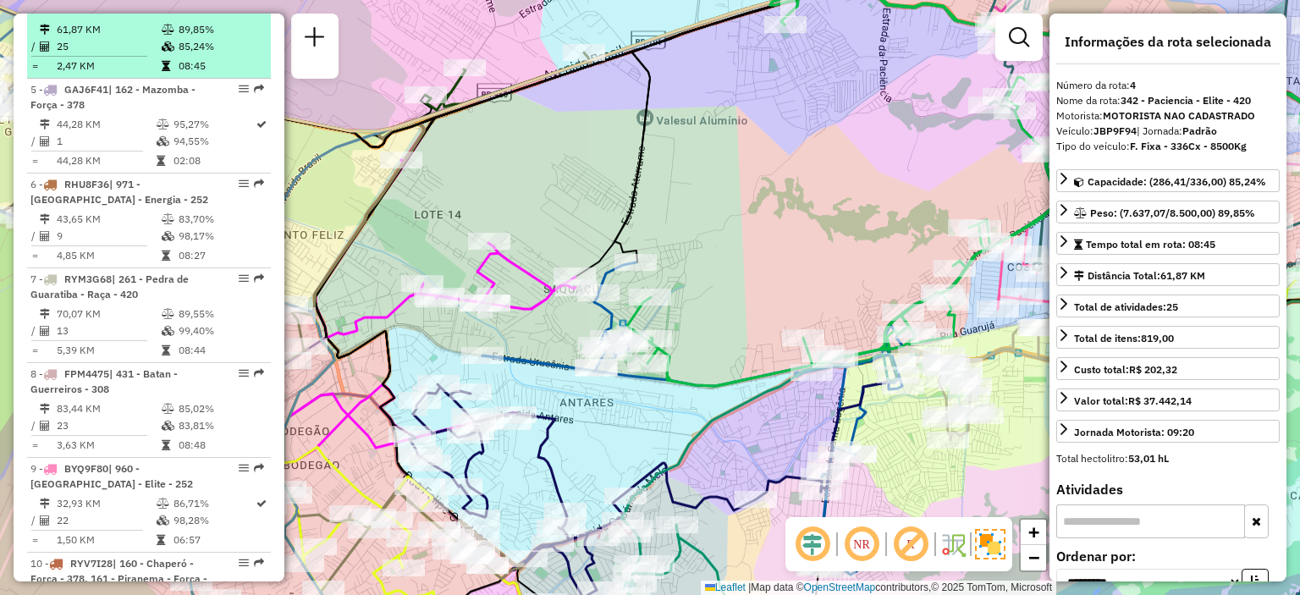
click at [121, 18] on div "4 - JBP9F94 | 342 - Paciencia - Elite - 420" at bounding box center [119, 2] width 179 height 30
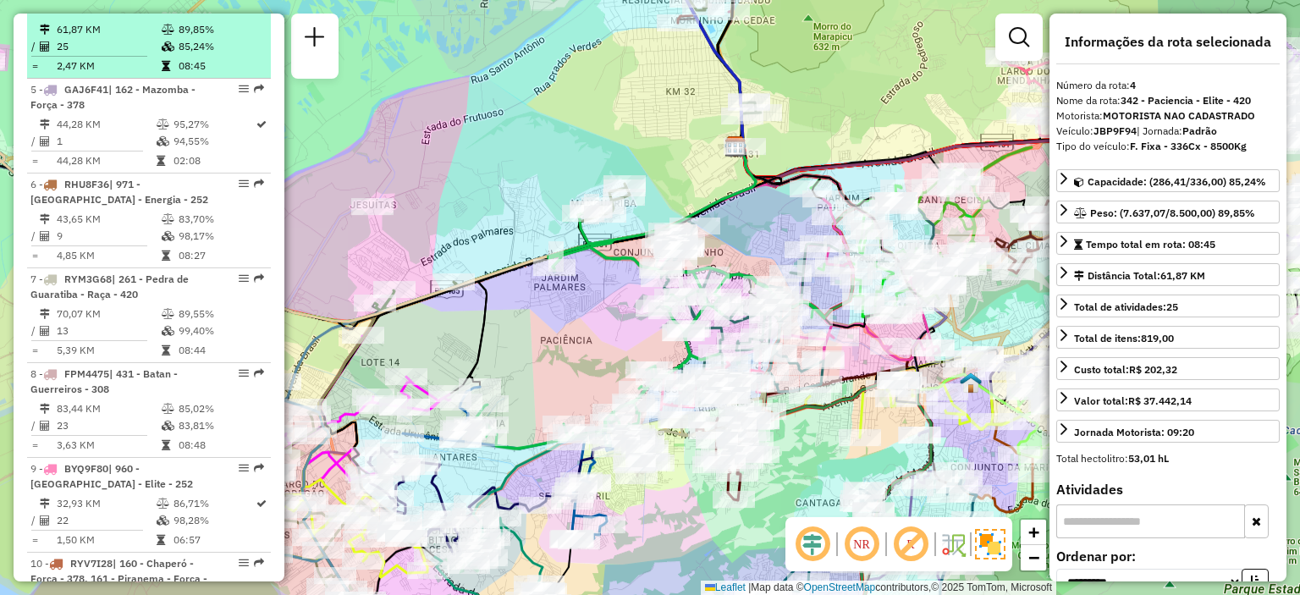
drag, startPoint x: 233, startPoint y: 23, endPoint x: 207, endPoint y: 33, distance: 28.1
click at [154, 18] on div "4 - JBP9F94 | 342 - Paciencia - Elite - 420" at bounding box center [119, 2] width 179 height 30
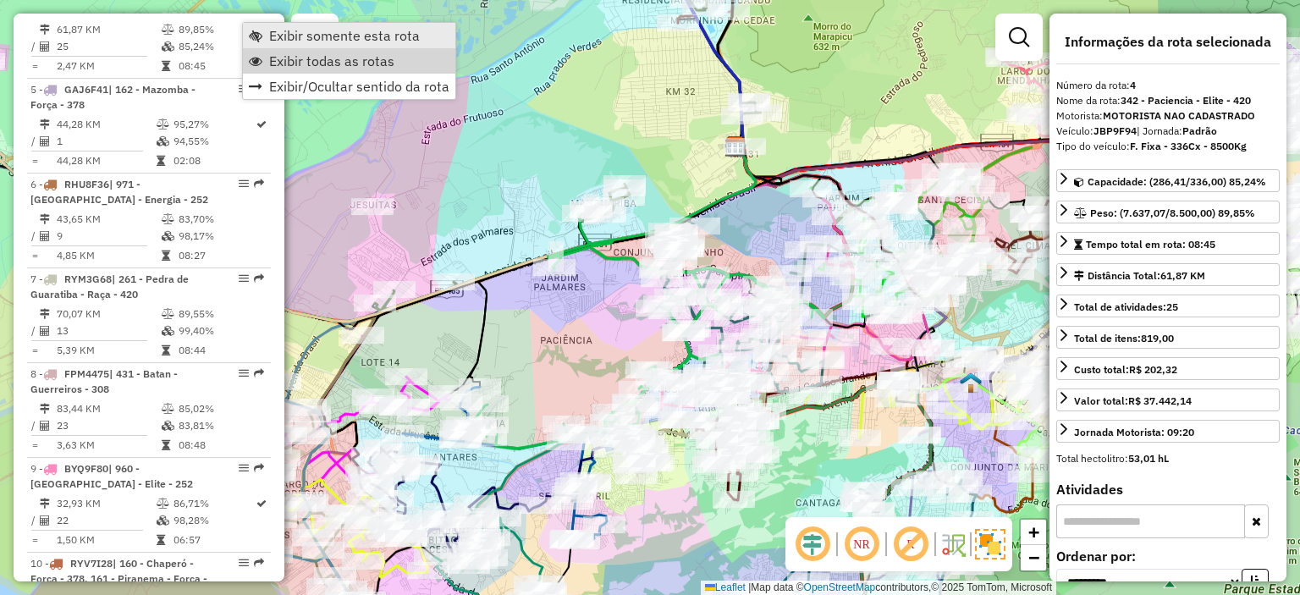
click at [295, 45] on link "Exibir somente esta rota" at bounding box center [349, 35] width 212 height 25
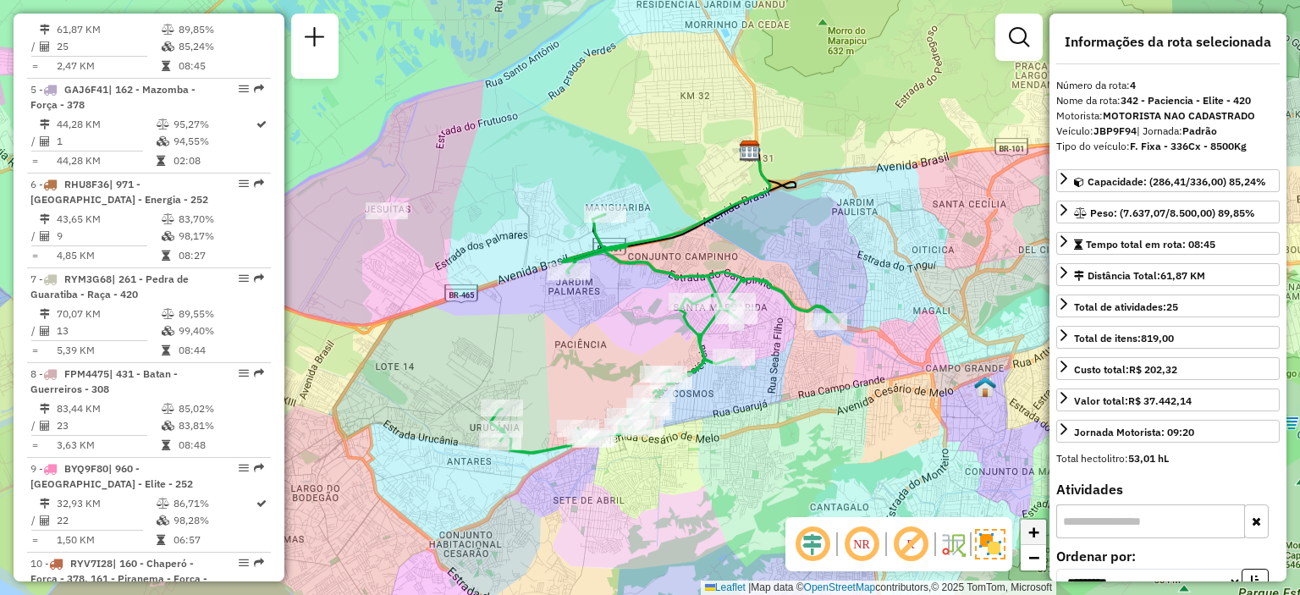
click at [1039, 532] on span "+" at bounding box center [1033, 531] width 11 height 21
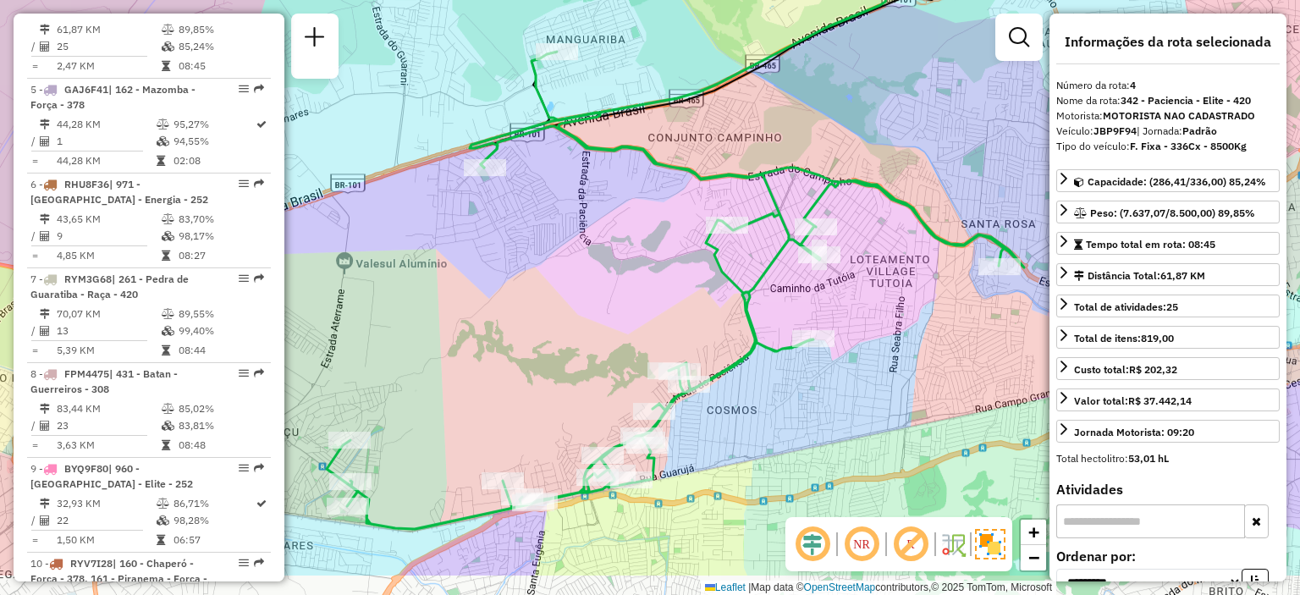
drag, startPoint x: 919, startPoint y: 453, endPoint x: 916, endPoint y: 373, distance: 79.6
click at [916, 373] on div "Janela de atendimento Grade de atendimento Capacidade Transportadoras Veículos …" at bounding box center [650, 297] width 1300 height 595
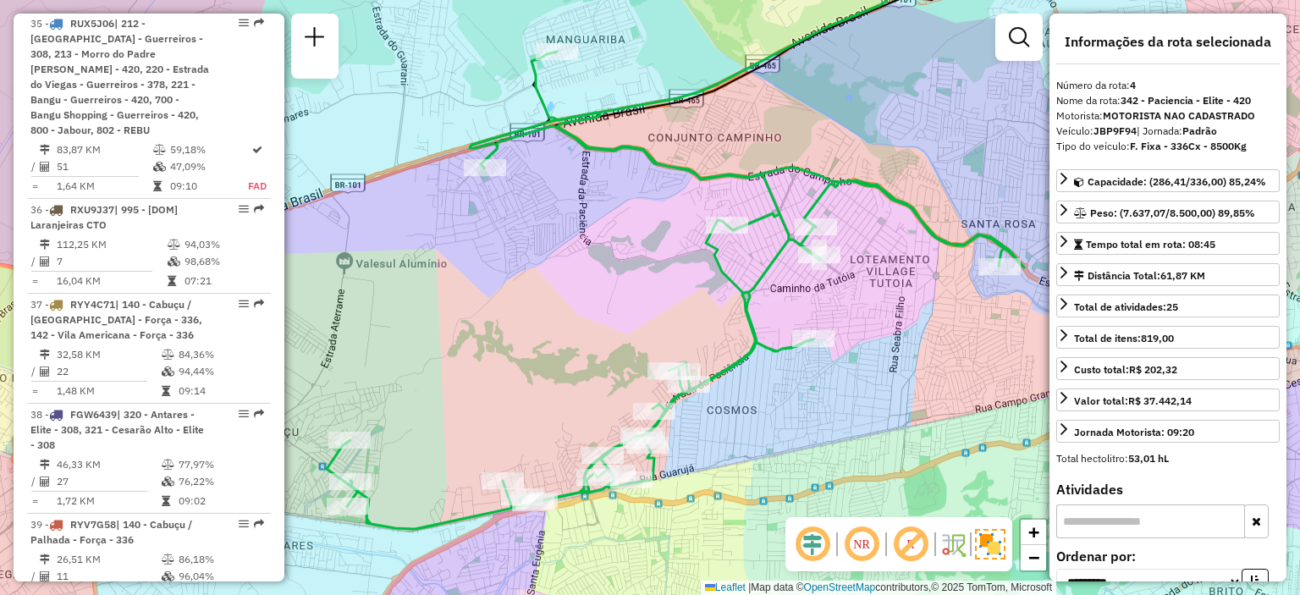
scroll to position [3631, 0]
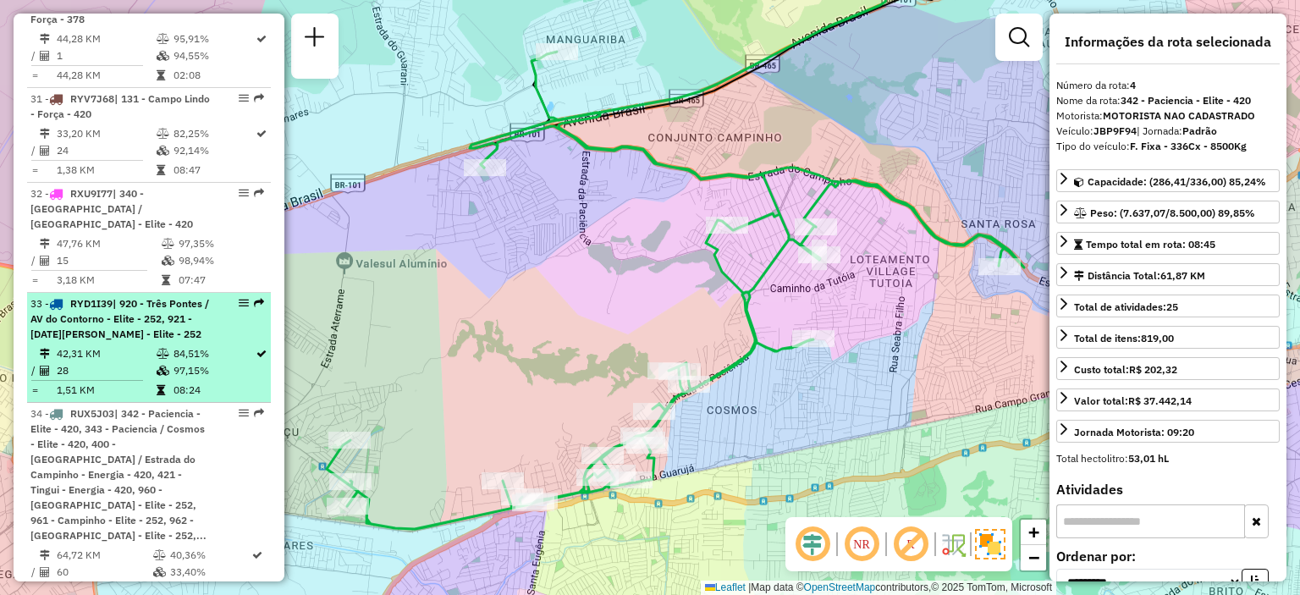
click at [129, 323] on span "| 920 - Três Pontes / AV do Contorno - Elite - 252, 921 - [DATE][PERSON_NAME] -…" at bounding box center [119, 318] width 179 height 43
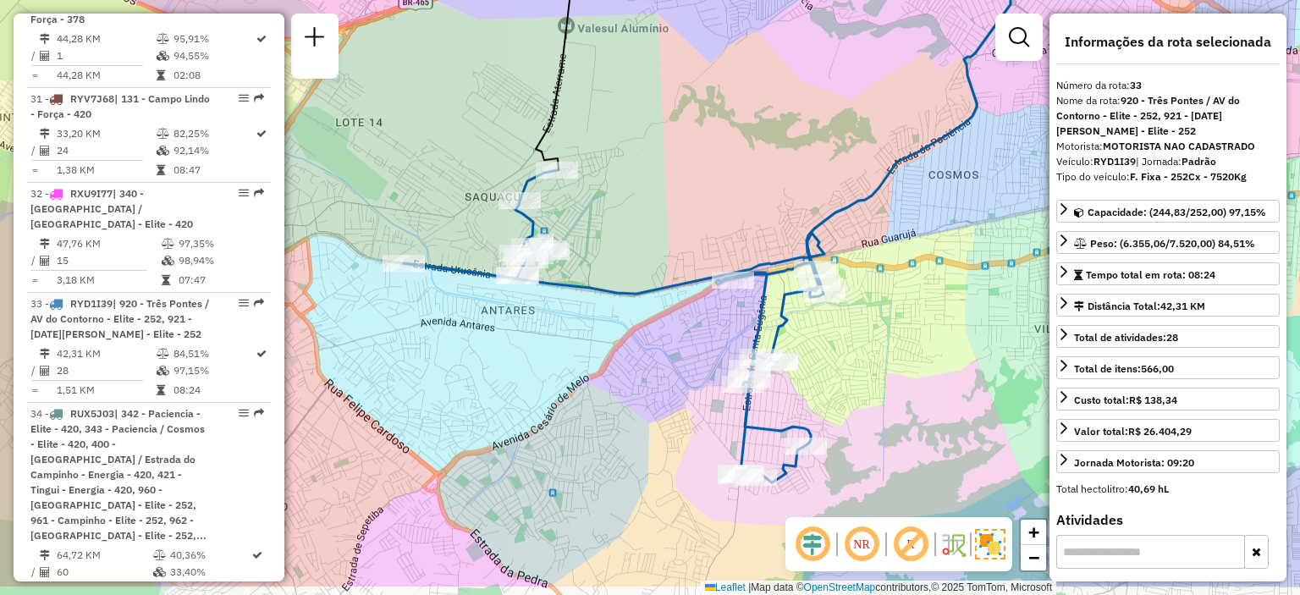
drag, startPoint x: 546, startPoint y: 462, endPoint x: 564, endPoint y: 392, distance: 72.5
click at [564, 392] on div "Janela de atendimento Grade de atendimento Capacidade Transportadoras Veículos …" at bounding box center [650, 297] width 1300 height 595
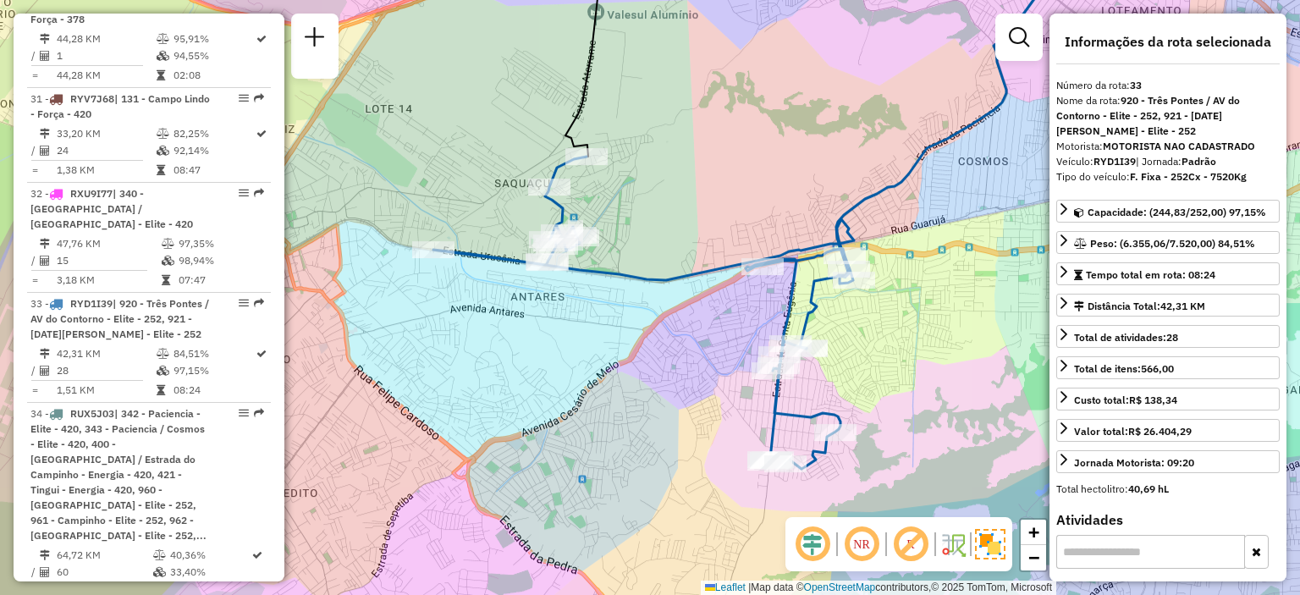
drag, startPoint x: 581, startPoint y: 311, endPoint x: 606, endPoint y: 345, distance: 42.5
click at [606, 345] on div "Janela de atendimento Grade de atendimento Capacidade Transportadoras Veículos …" at bounding box center [650, 297] width 1300 height 595
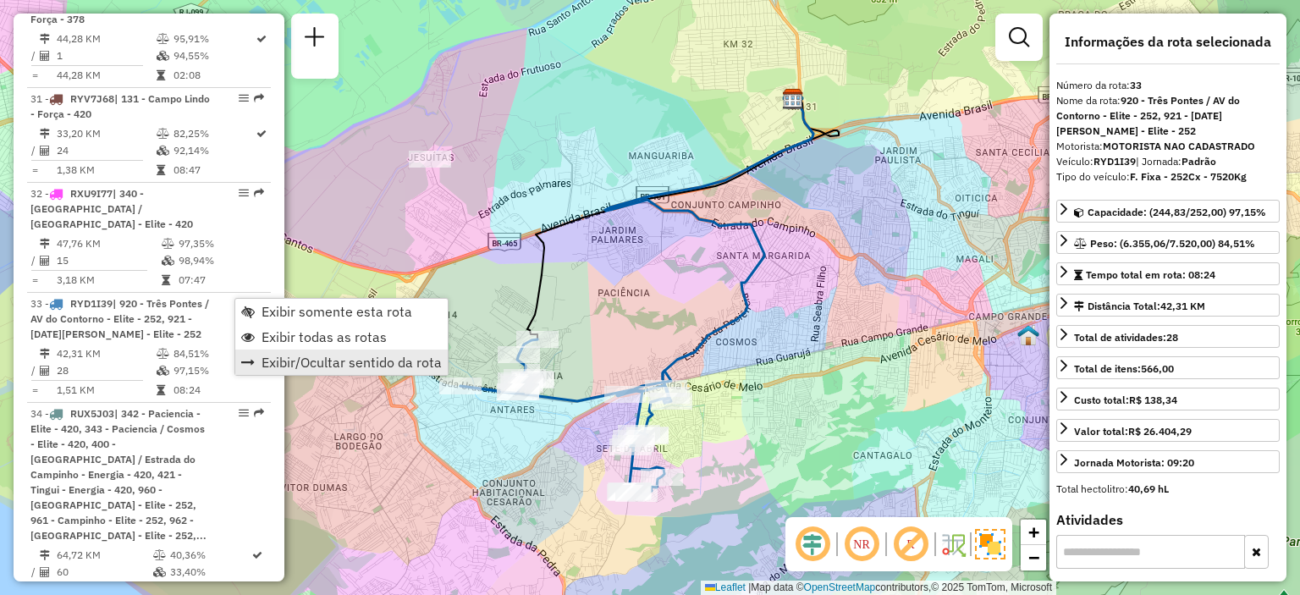
drag, startPoint x: 270, startPoint y: 341, endPoint x: 398, endPoint y: 373, distance: 131.8
click at [270, 341] on span "Exibir todas as rotas" at bounding box center [324, 337] width 125 height 14
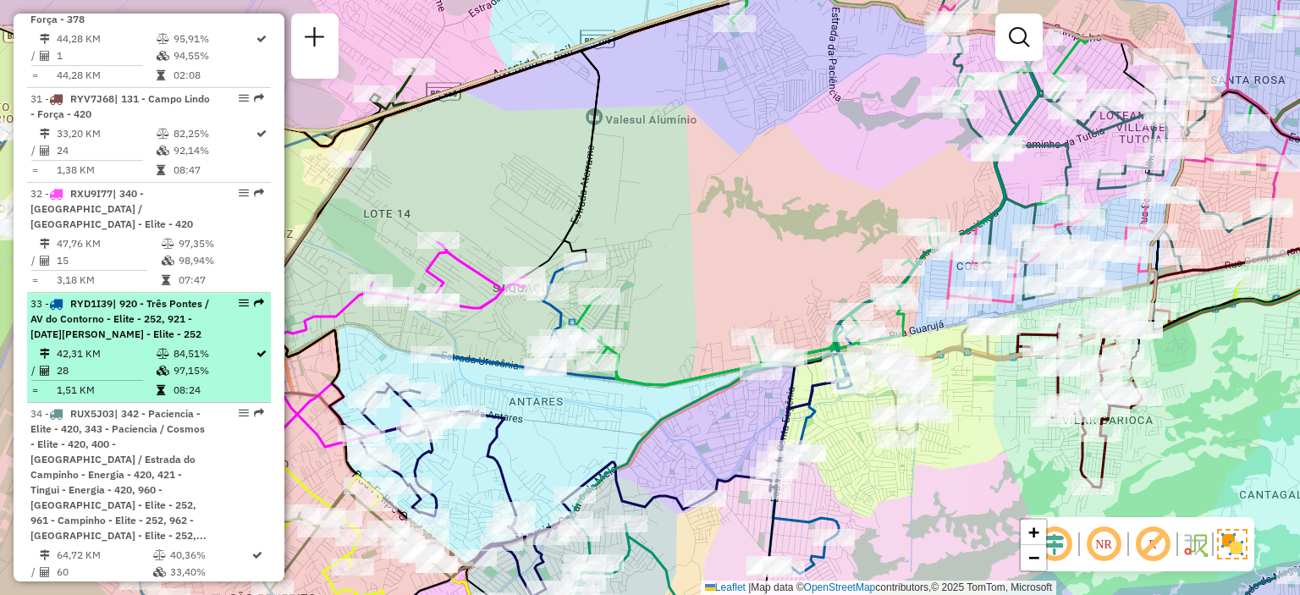
select select "**********"
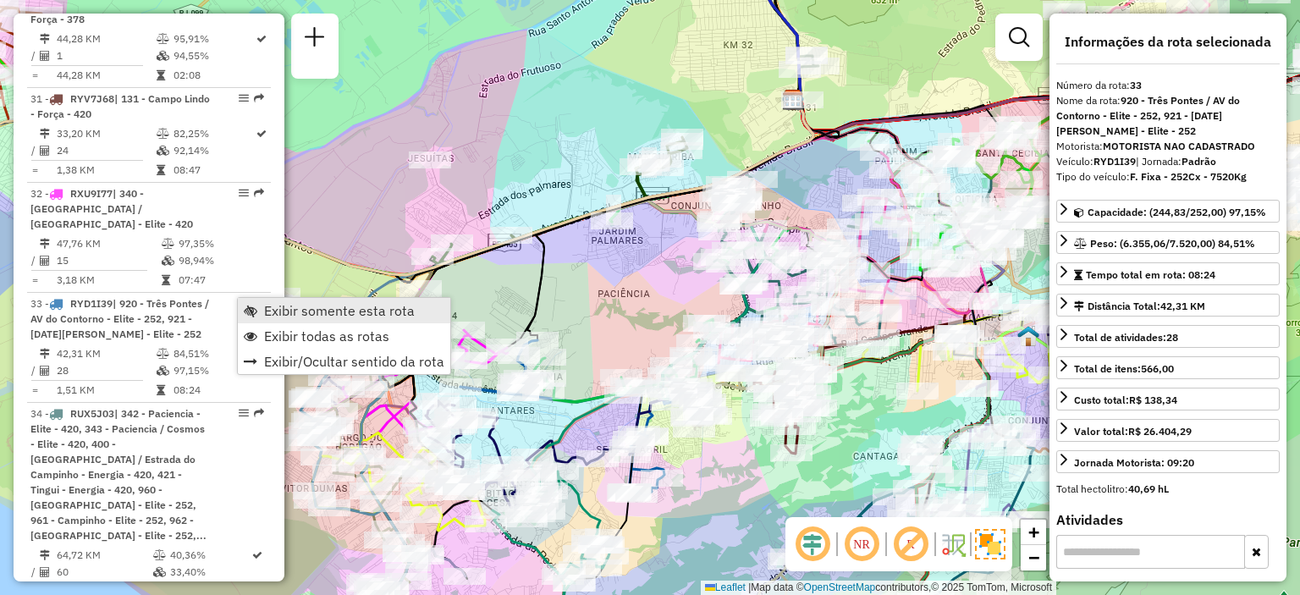
click at [281, 312] on span "Exibir somente esta rota" at bounding box center [339, 311] width 151 height 14
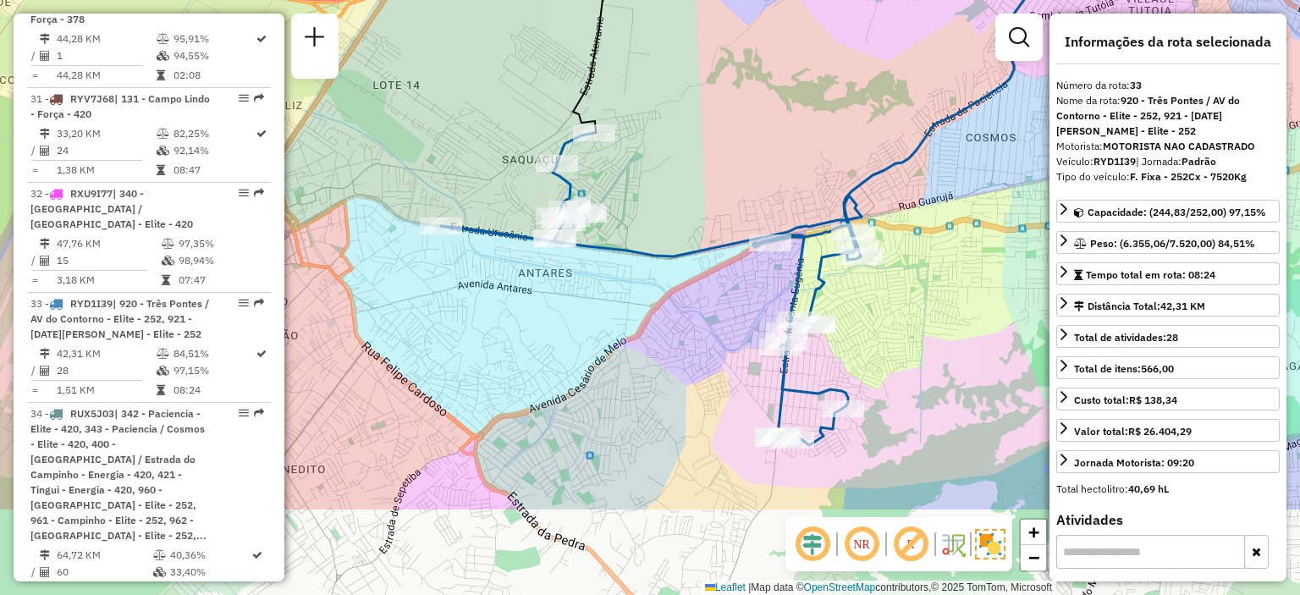
drag, startPoint x: 511, startPoint y: 395, endPoint x: 532, endPoint y: 260, distance: 136.9
click at [532, 260] on div "Janela de atendimento Grade de atendimento Capacidade Transportadoras Veículos …" at bounding box center [650, 297] width 1300 height 595
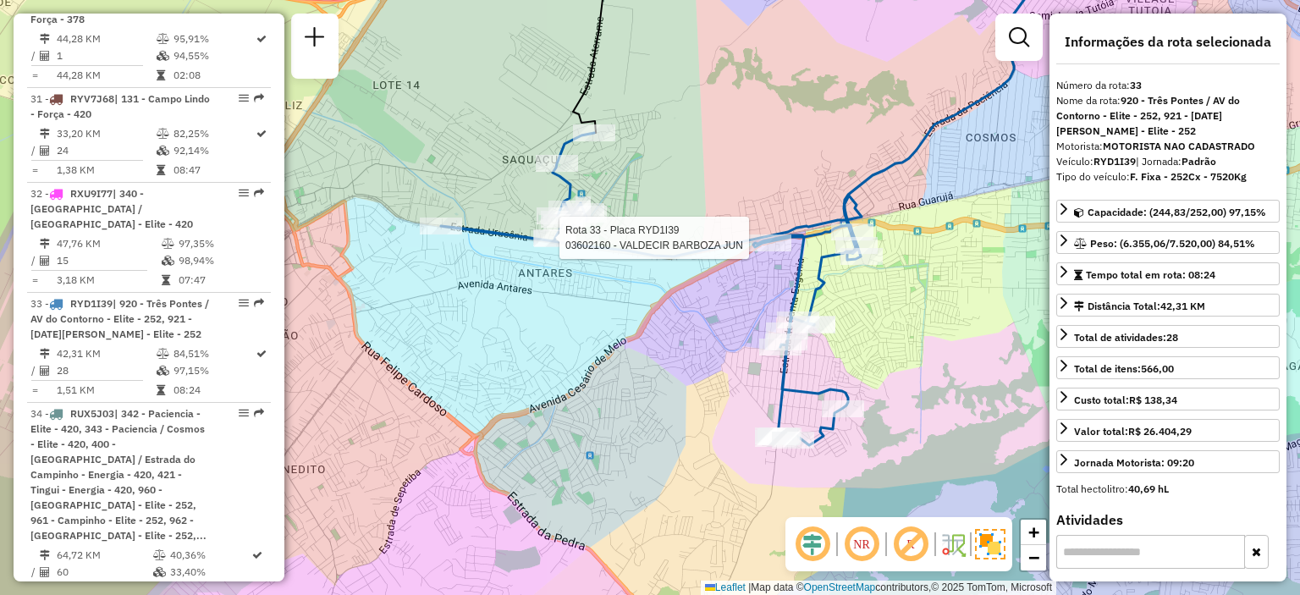
click at [516, 328] on div "Rota 33 - Placa RYD1I39 03602160 - VALDECIR BARBOZA JUN Janela de atendimento G…" at bounding box center [650, 297] width 1300 height 595
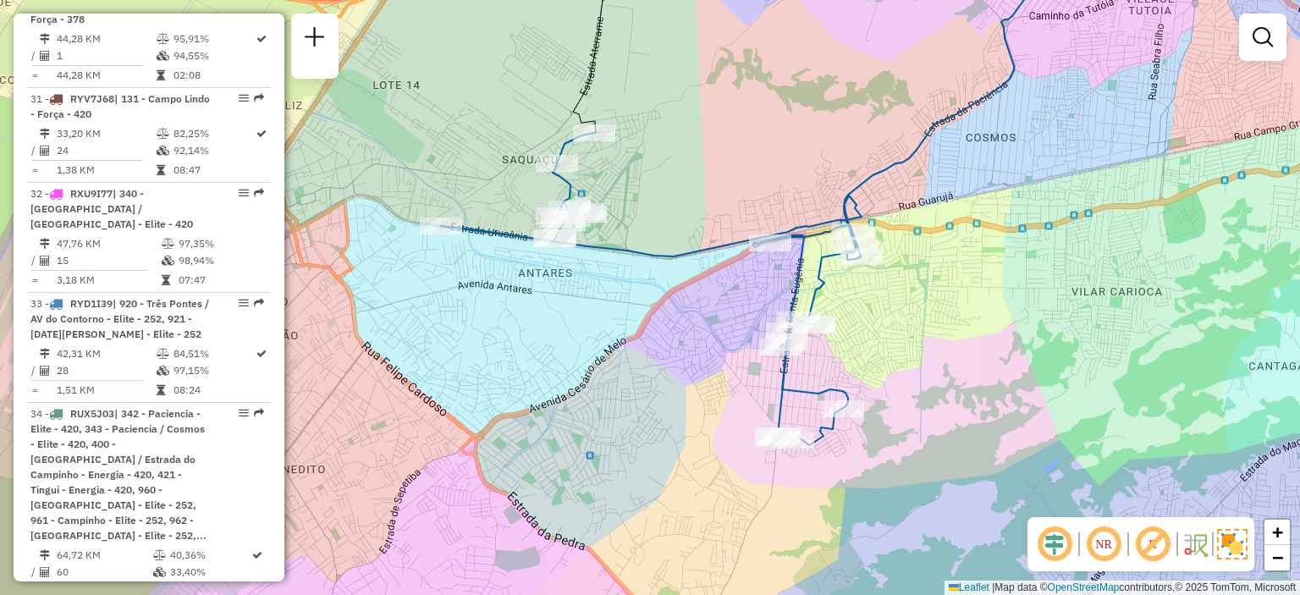
scroll to position [8935, 0]
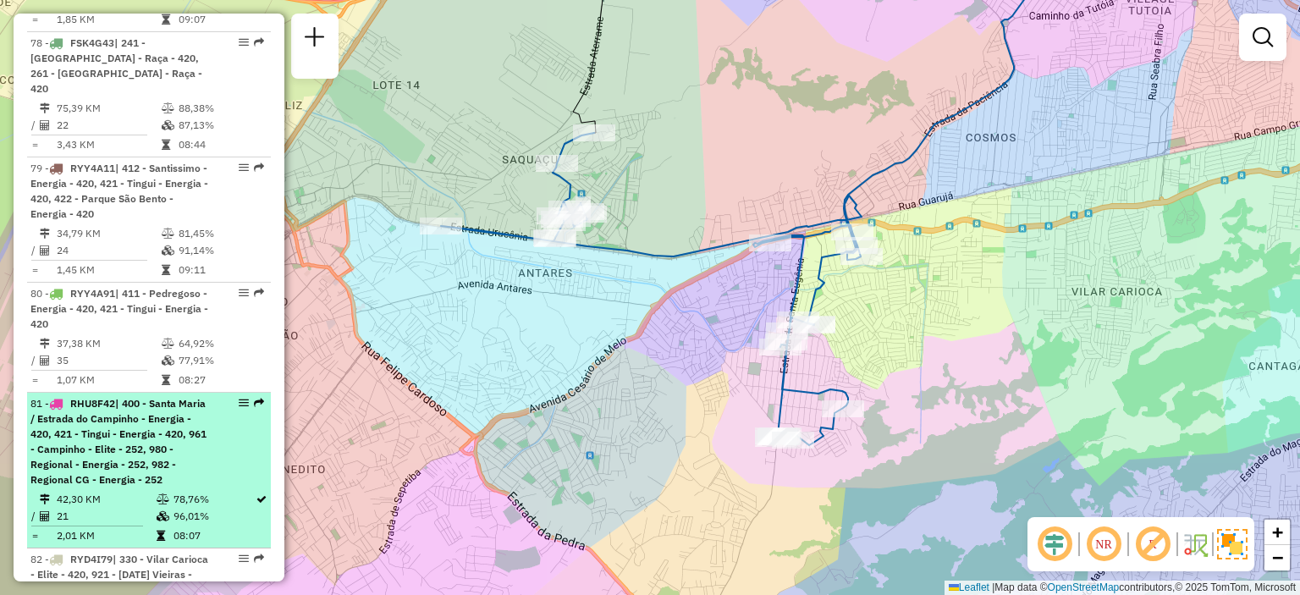
click at [183, 396] on div "81 - RHU8F42 | 400 - [GEOGRAPHIC_DATA] / Estrada do Campinho - Energia - 420, 4…" at bounding box center [119, 441] width 179 height 91
select select "**********"
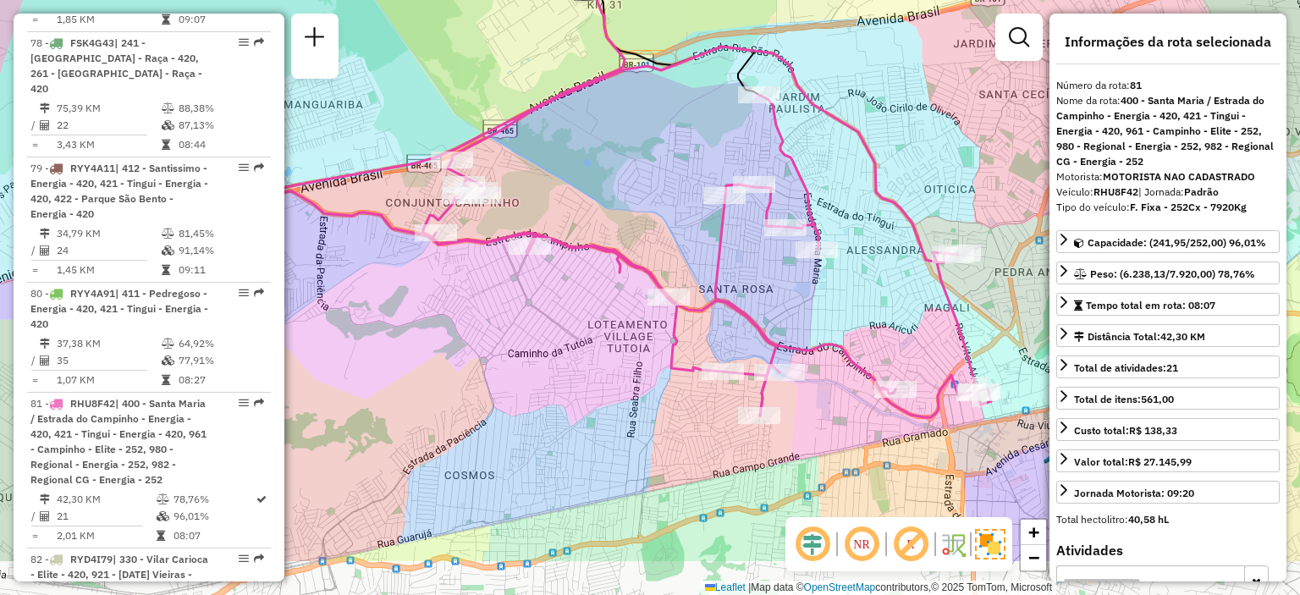
drag, startPoint x: 515, startPoint y: 385, endPoint x: 464, endPoint y: 302, distance: 97.7
click at [467, 300] on div "Janela de atendimento Grade de atendimento Capacidade Transportadoras Veículos …" at bounding box center [650, 297] width 1300 height 595
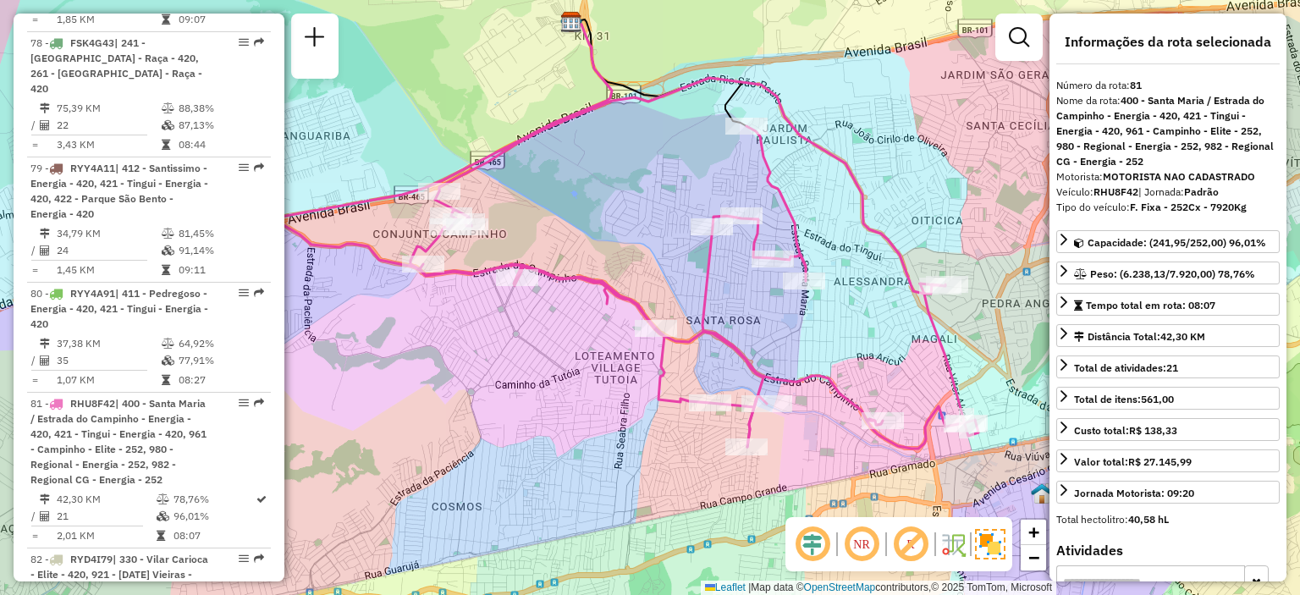
drag, startPoint x: 525, startPoint y: 327, endPoint x: 511, endPoint y: 361, distance: 37.3
click at [511, 361] on div "Janela de atendimento Grade de atendimento Capacidade Transportadoras Veículos …" at bounding box center [650, 297] width 1300 height 595
